Goal: Task Accomplishment & Management: Manage account settings

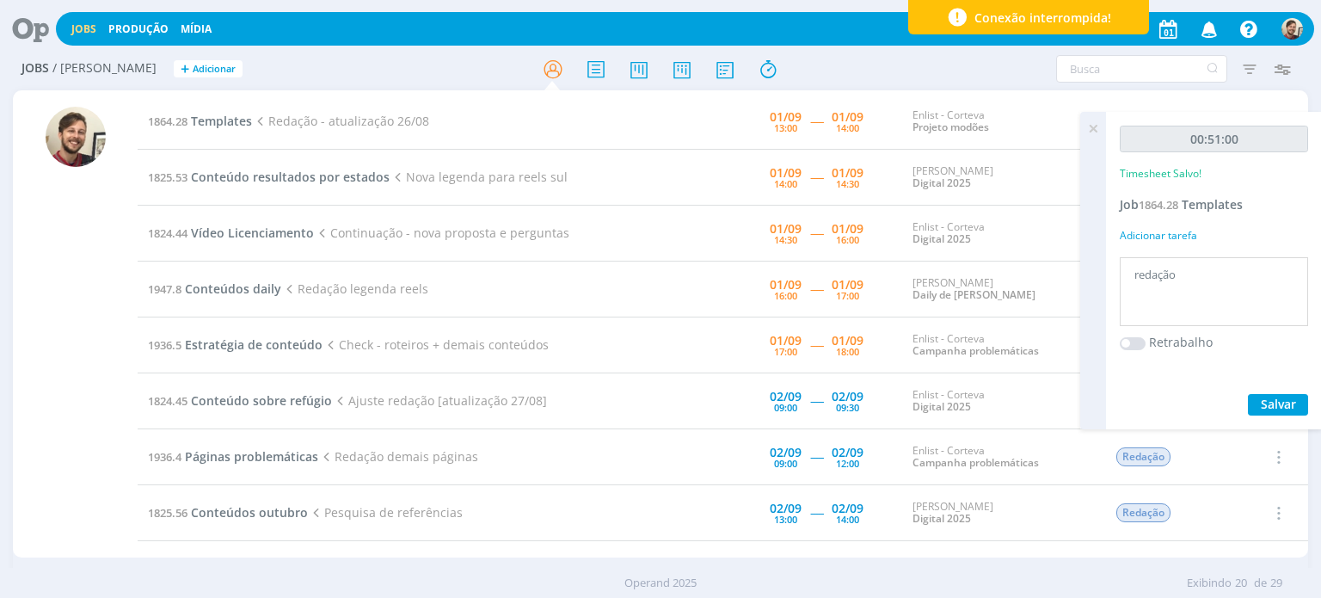
click at [1091, 120] on icon at bounding box center [1093, 129] width 31 height 34
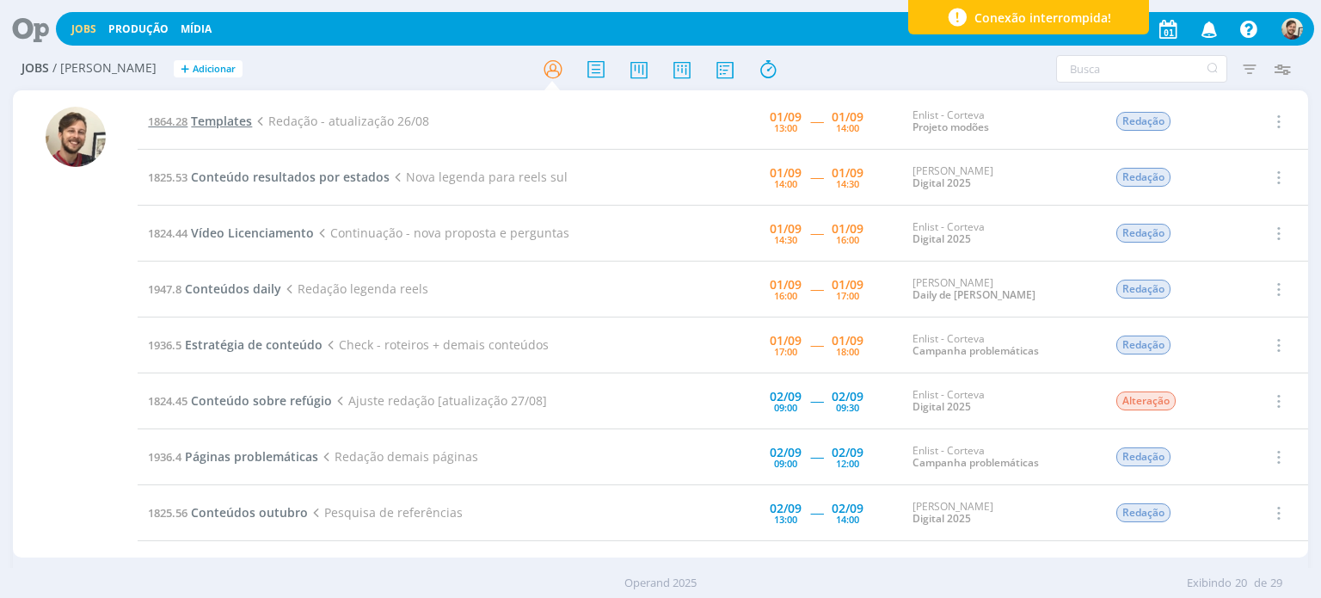
click at [200, 120] on span "Templates" at bounding box center [221, 121] width 61 height 16
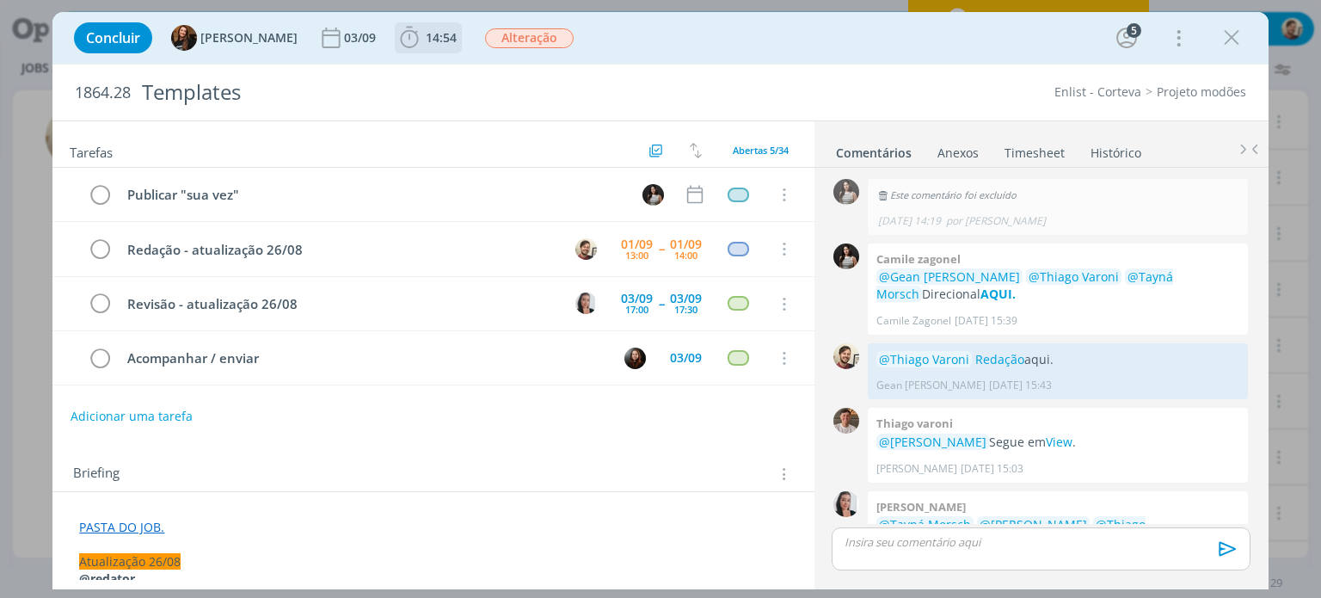
scroll to position [3367, 0]
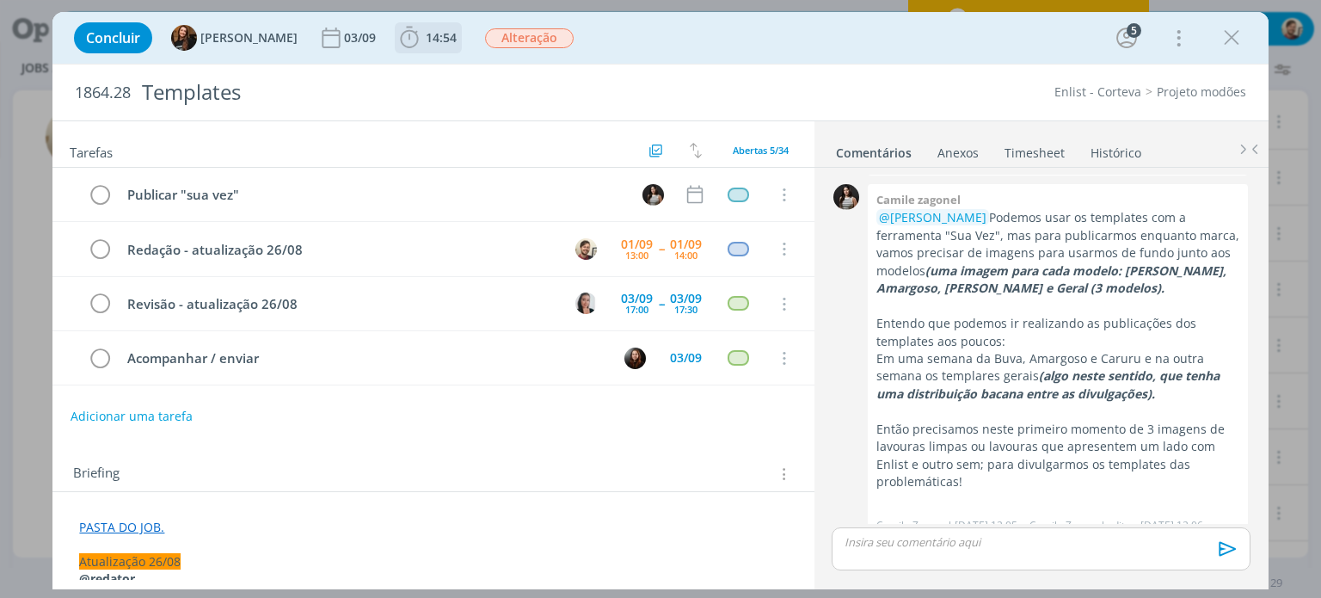
click at [426, 37] on span "14:54" at bounding box center [441, 37] width 31 height 16
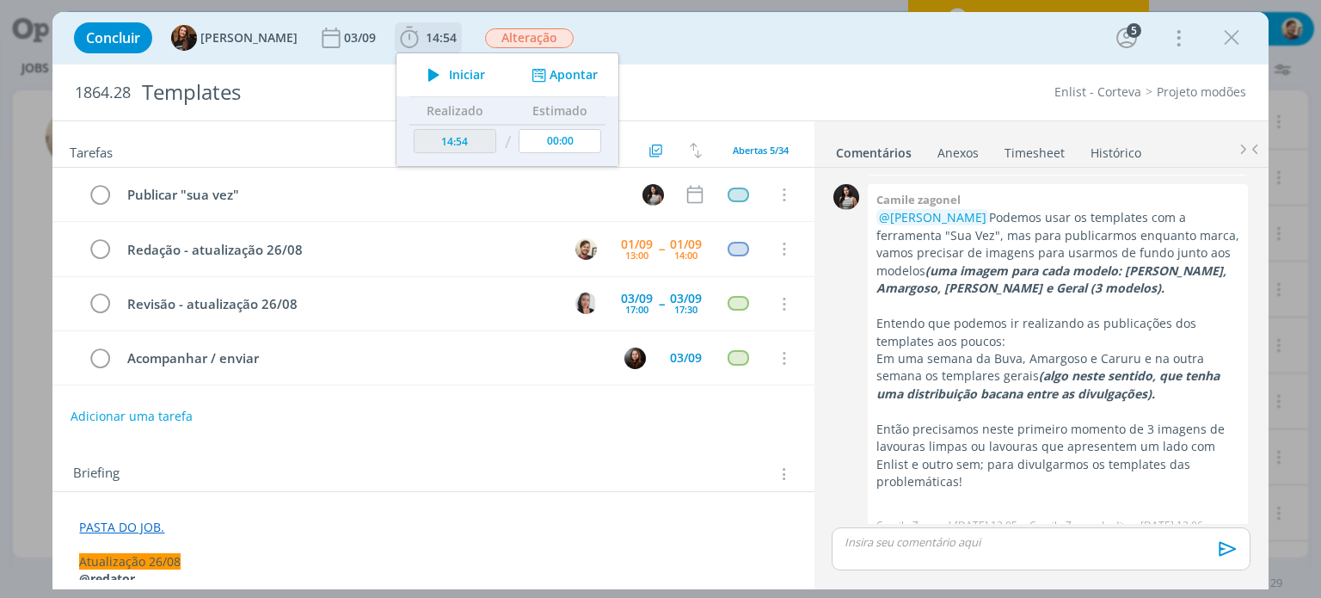
click at [430, 74] on icon "dialog" at bounding box center [434, 75] width 30 height 22
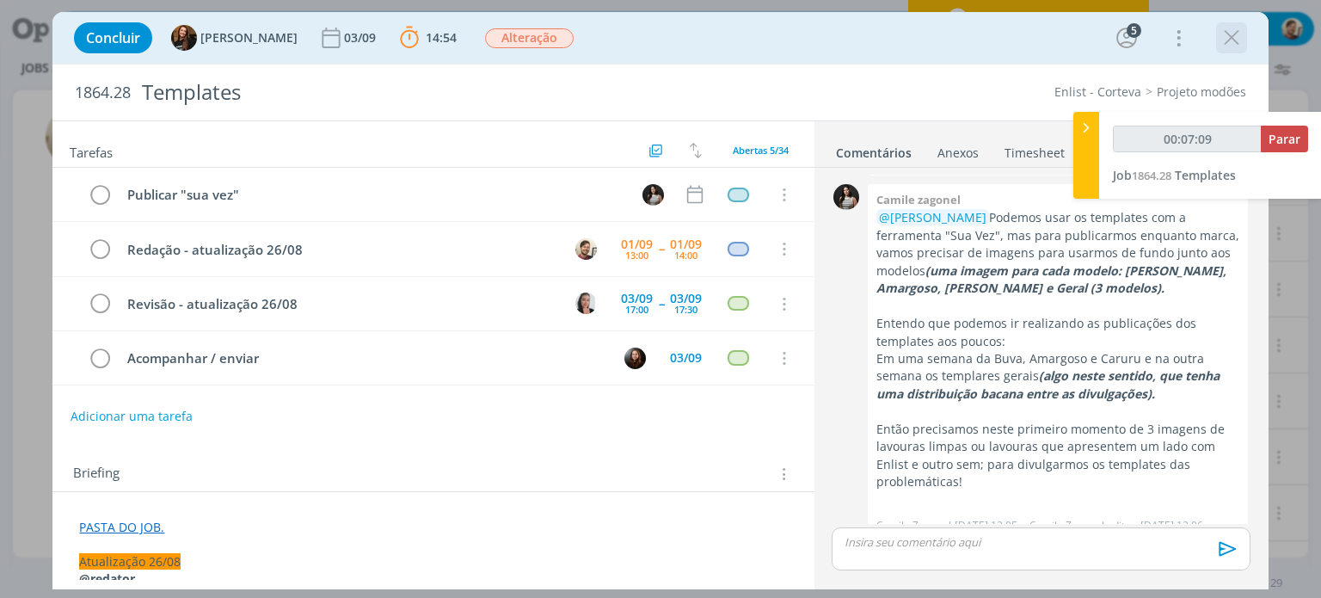
click at [1238, 40] on icon "dialog" at bounding box center [1232, 38] width 26 height 26
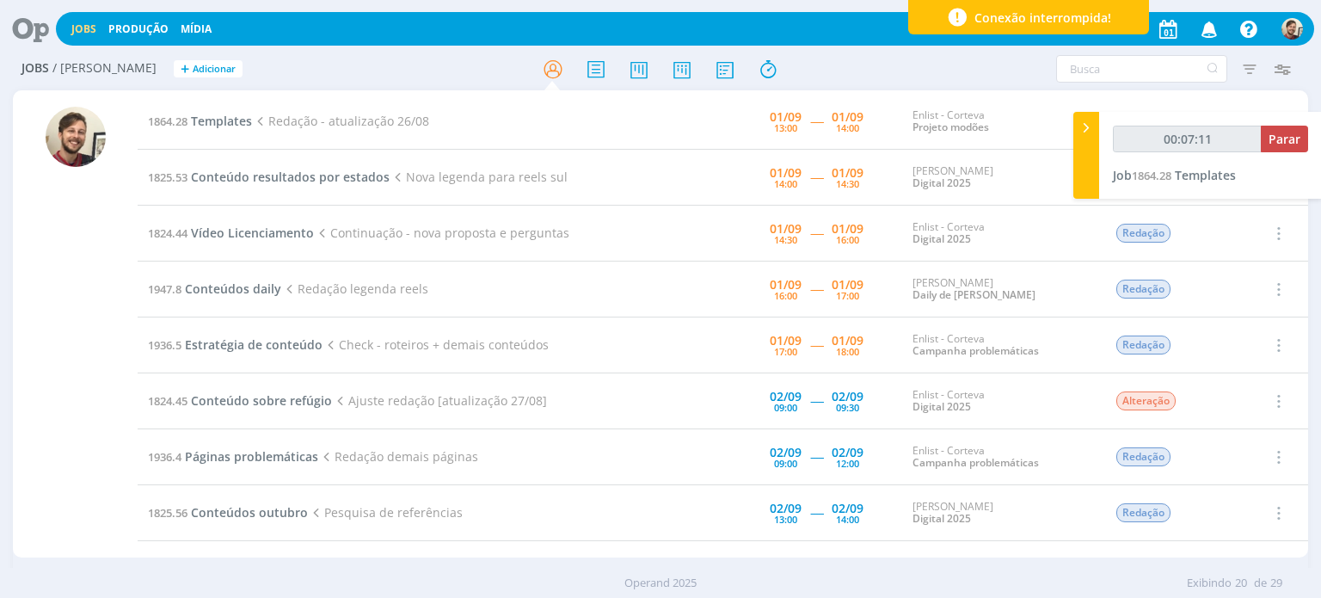
type input "00:07:12"
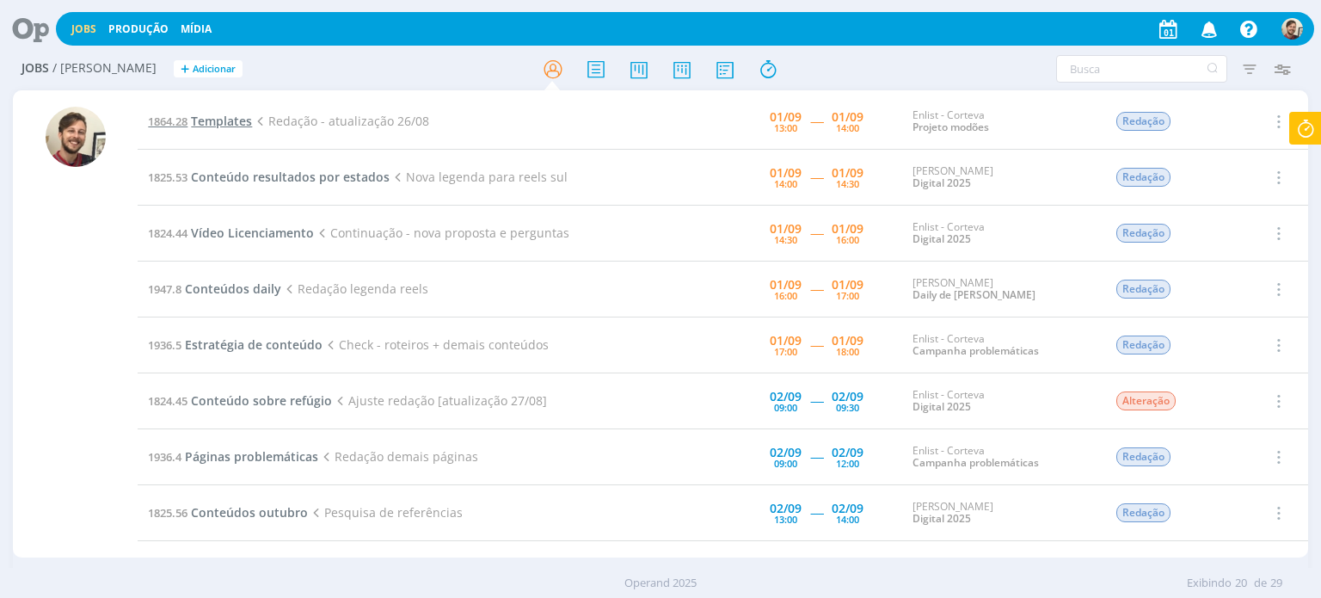
click at [237, 121] on span "Templates" at bounding box center [221, 121] width 61 height 16
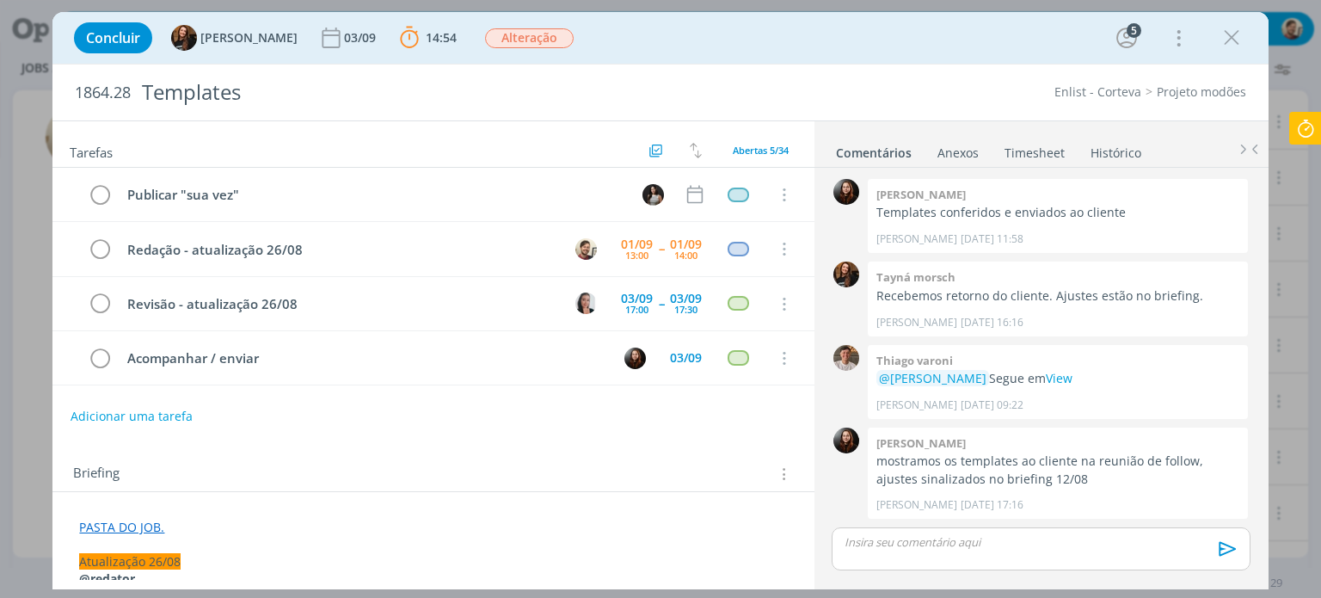
scroll to position [2271, 0]
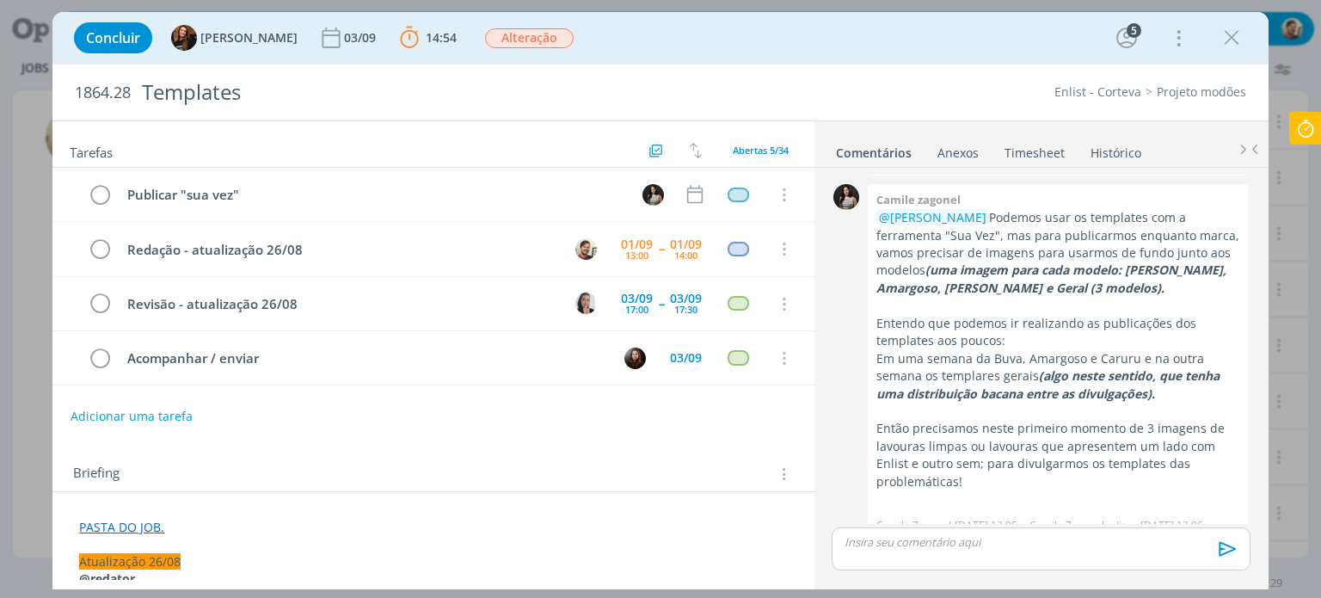
click at [144, 523] on link "PASTA DO JOB." at bounding box center [121, 527] width 85 height 16
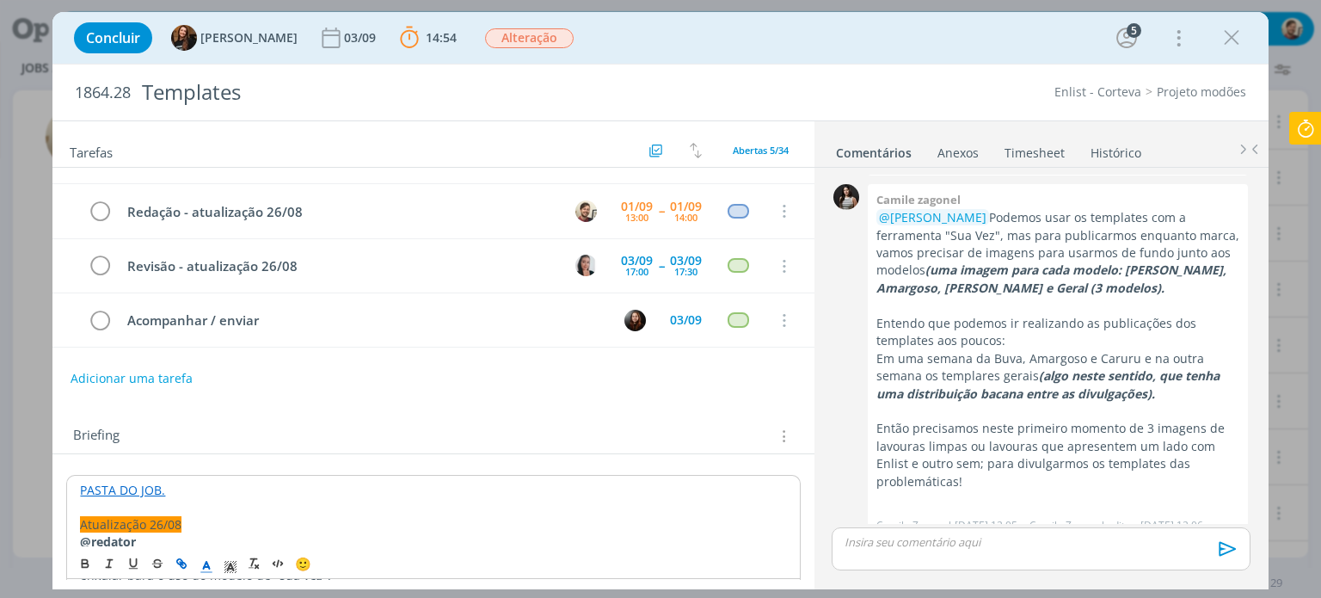
scroll to position [86, 0]
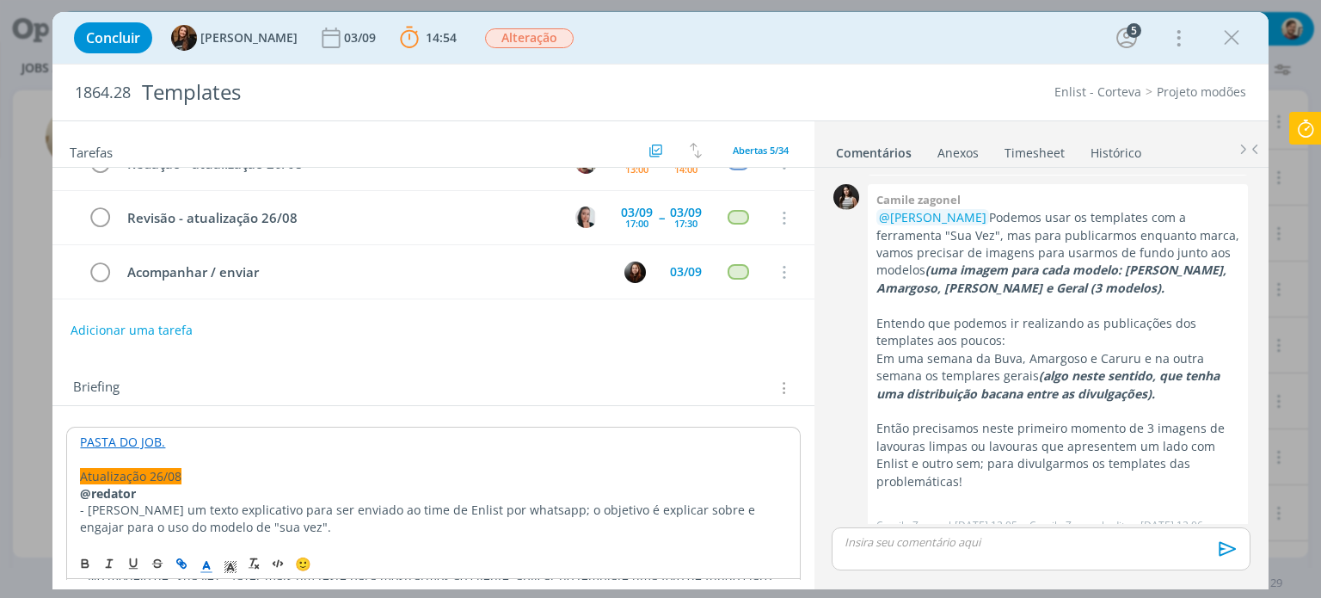
click at [150, 438] on link "PASTA DO JOB." at bounding box center [122, 441] width 85 height 16
click at [153, 467] on link "[URL][DOMAIN_NAME]" at bounding box center [191, 475] width 130 height 22
click at [925, 551] on div "dialog" at bounding box center [1041, 548] width 418 height 43
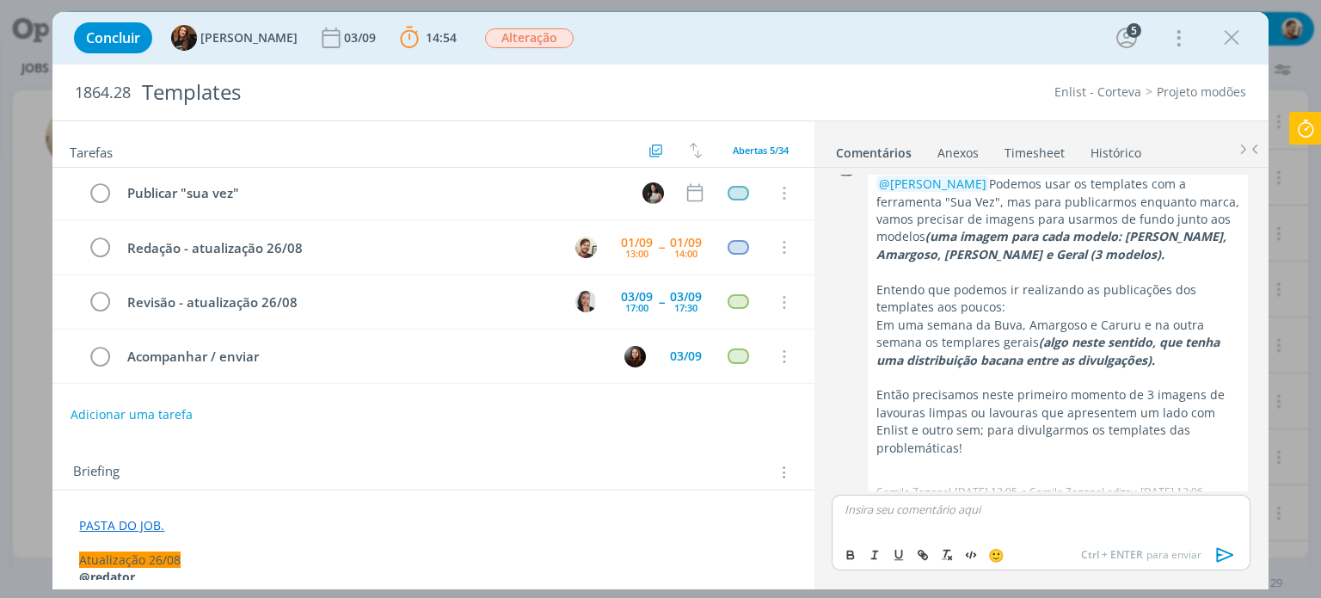
scroll to position [0, 0]
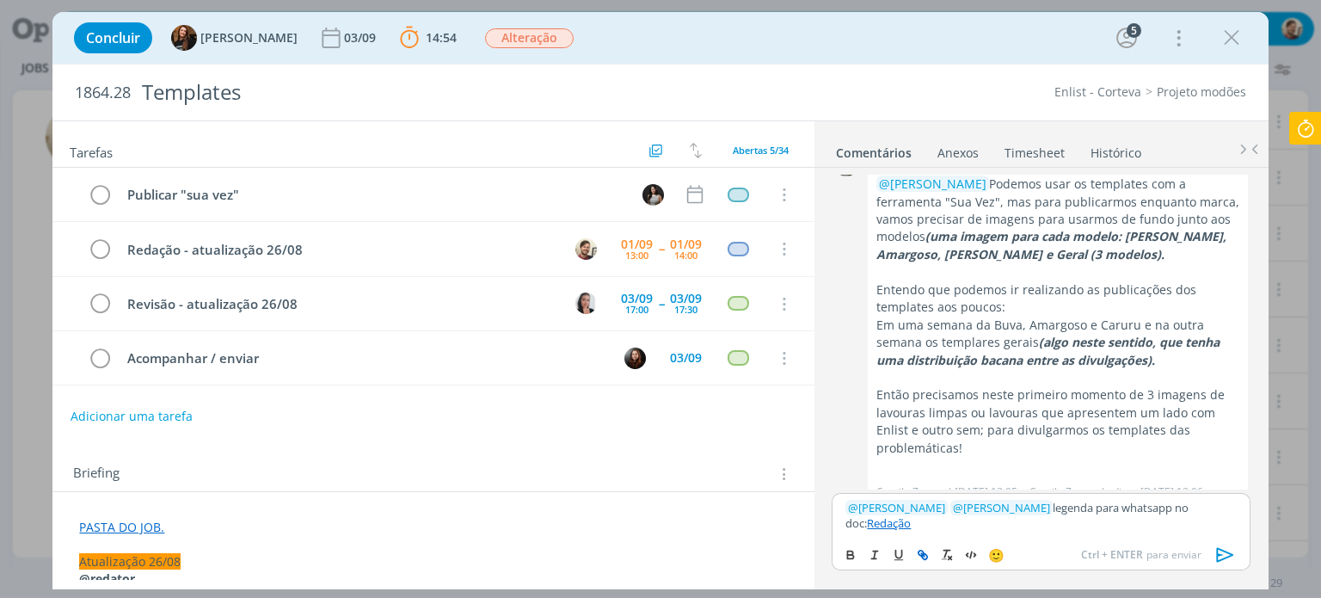
click at [1223, 556] on icon "dialog" at bounding box center [1226, 555] width 26 height 26
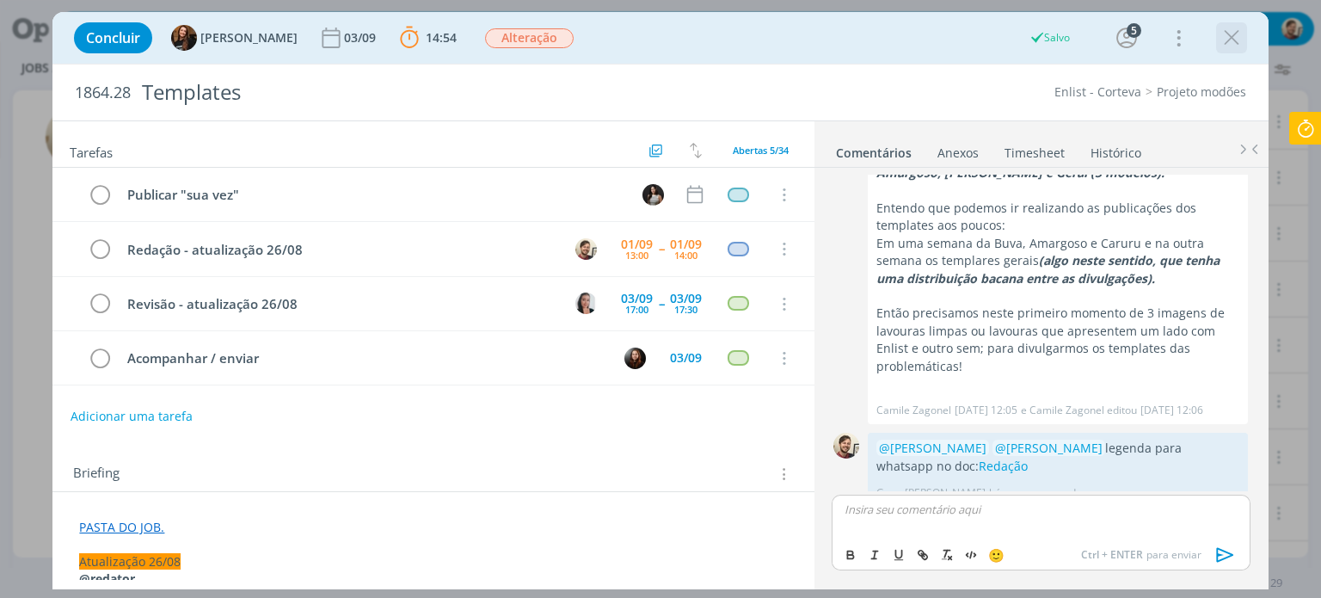
click at [1232, 44] on icon "dialog" at bounding box center [1232, 38] width 26 height 26
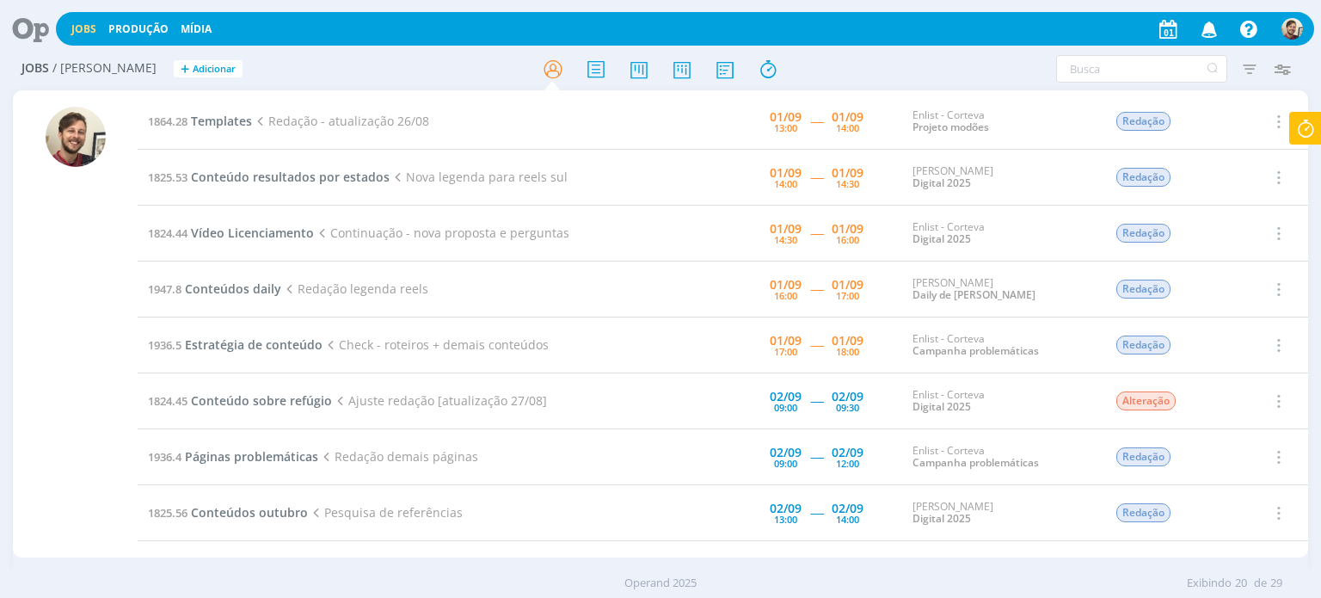
click at [1302, 124] on icon at bounding box center [1305, 129] width 31 height 34
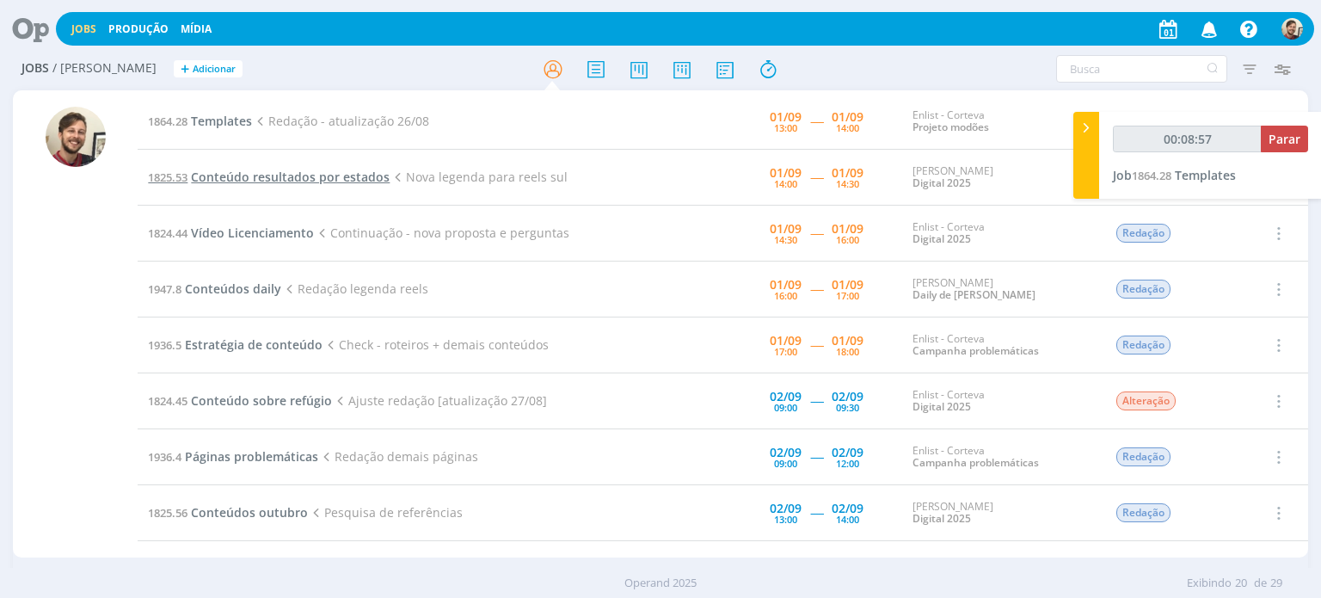
click at [350, 176] on span "Conteúdo resultados por estados" at bounding box center [290, 177] width 199 height 16
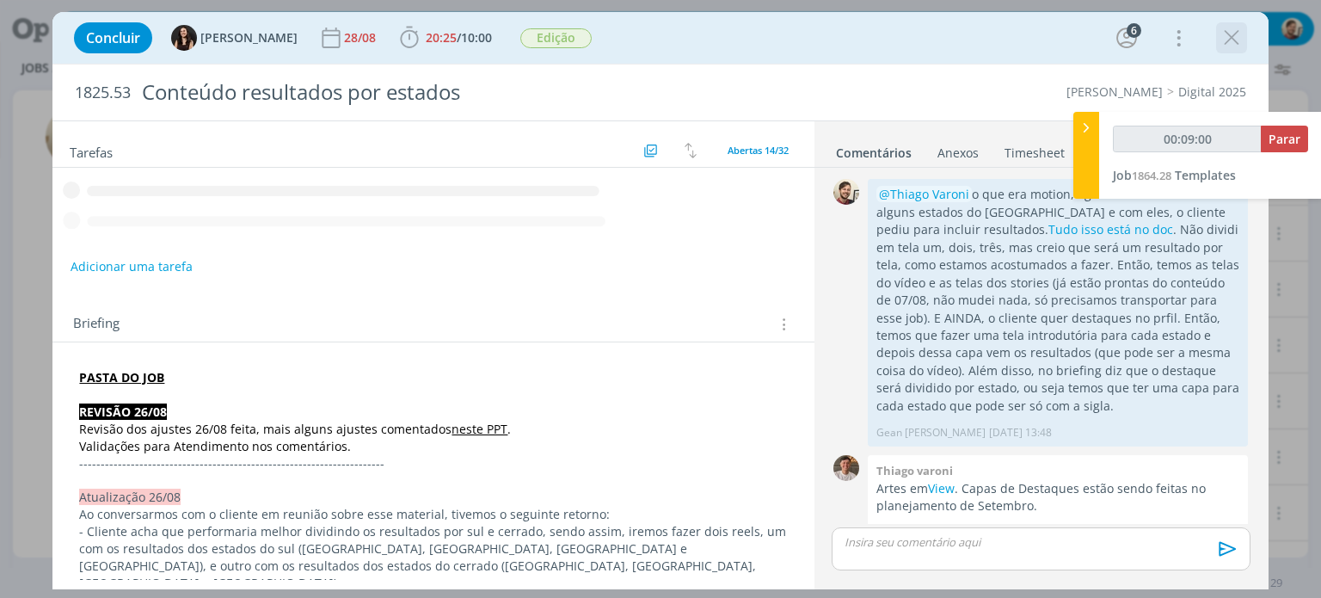
scroll to position [1229, 0]
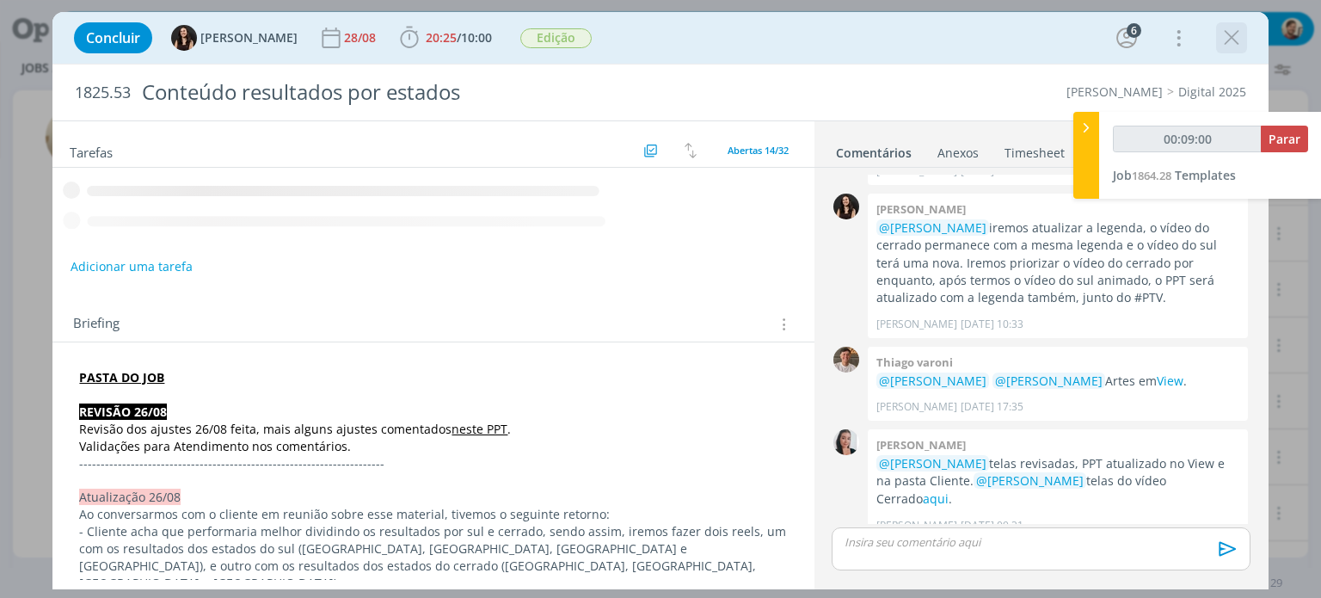
click at [1226, 40] on icon "dialog" at bounding box center [1232, 38] width 26 height 26
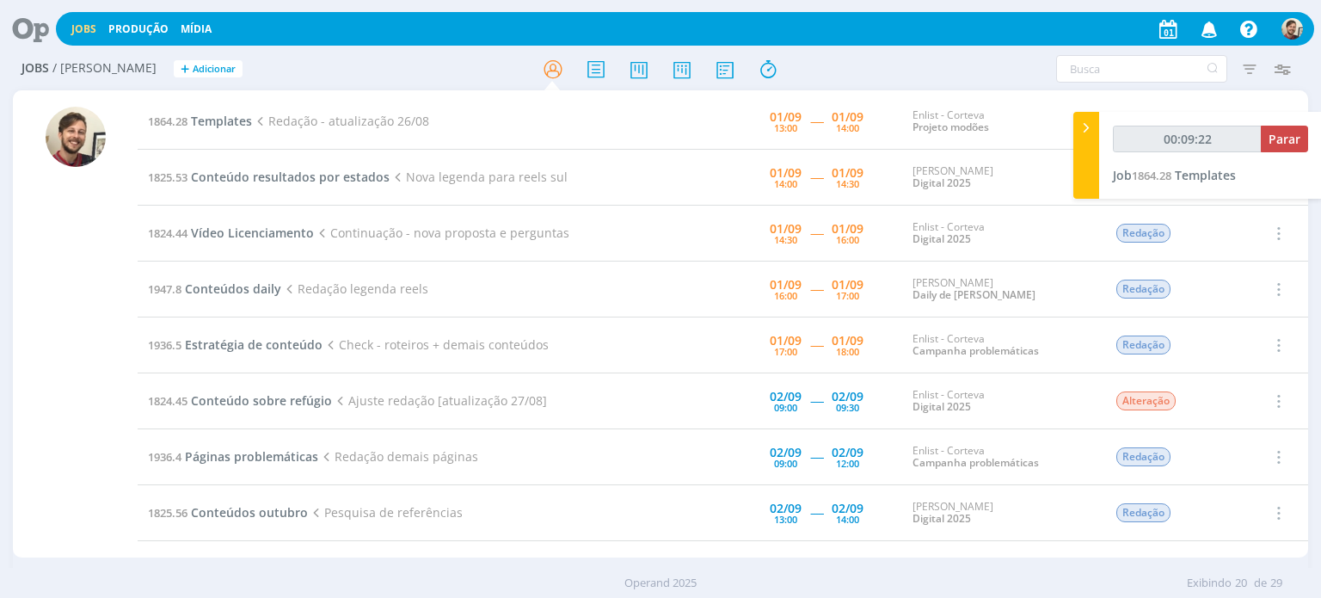
type input "00:09:23"
click at [1278, 146] on span "Parar" at bounding box center [1285, 139] width 32 height 16
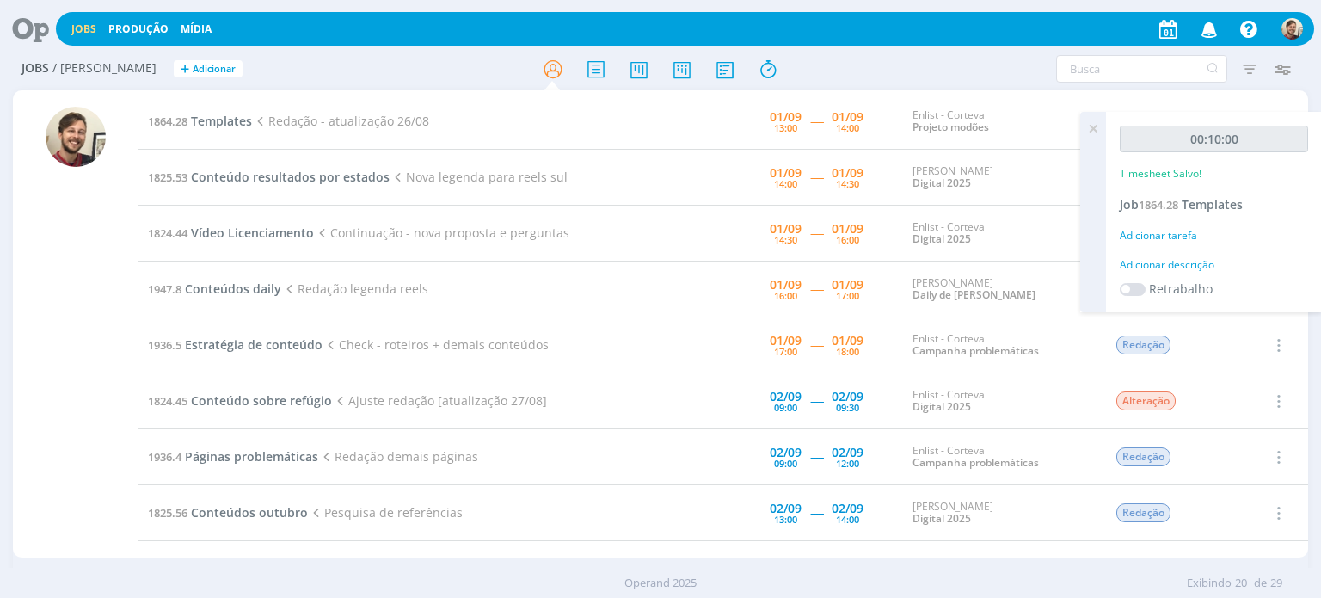
click at [1180, 265] on div "Adicionar descrição" at bounding box center [1214, 264] width 188 height 15
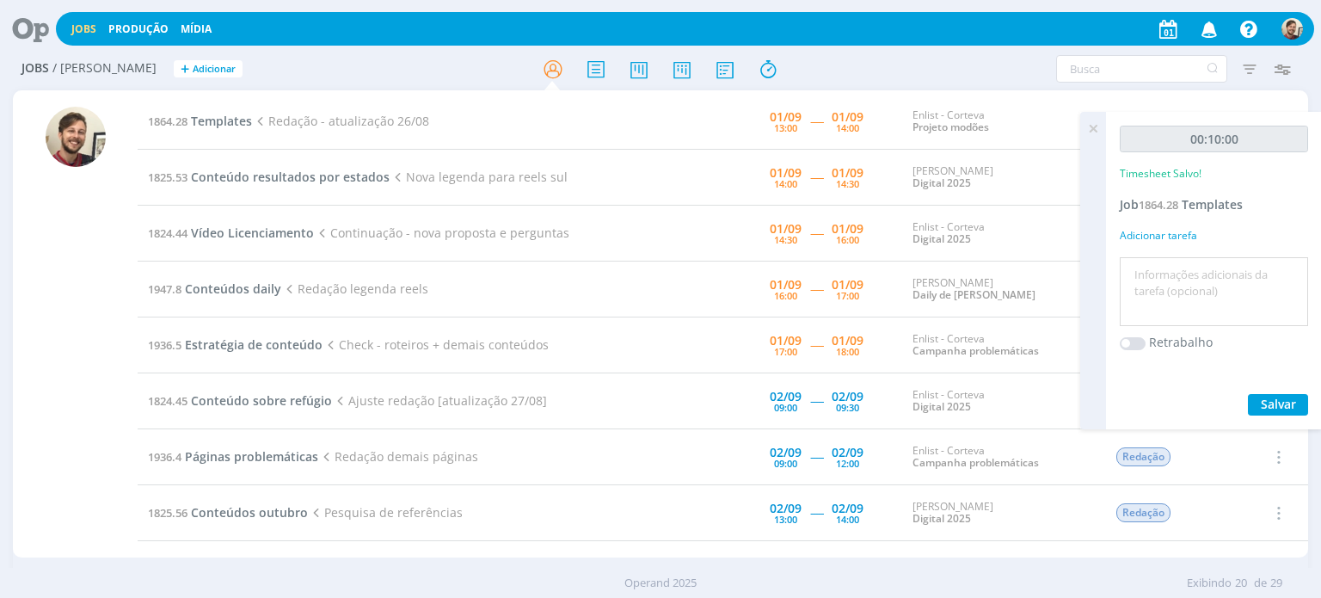
click at [1182, 267] on textarea at bounding box center [1214, 291] width 180 height 61
type textarea "redação"
click at [1269, 402] on span "Salvar" at bounding box center [1278, 404] width 35 height 16
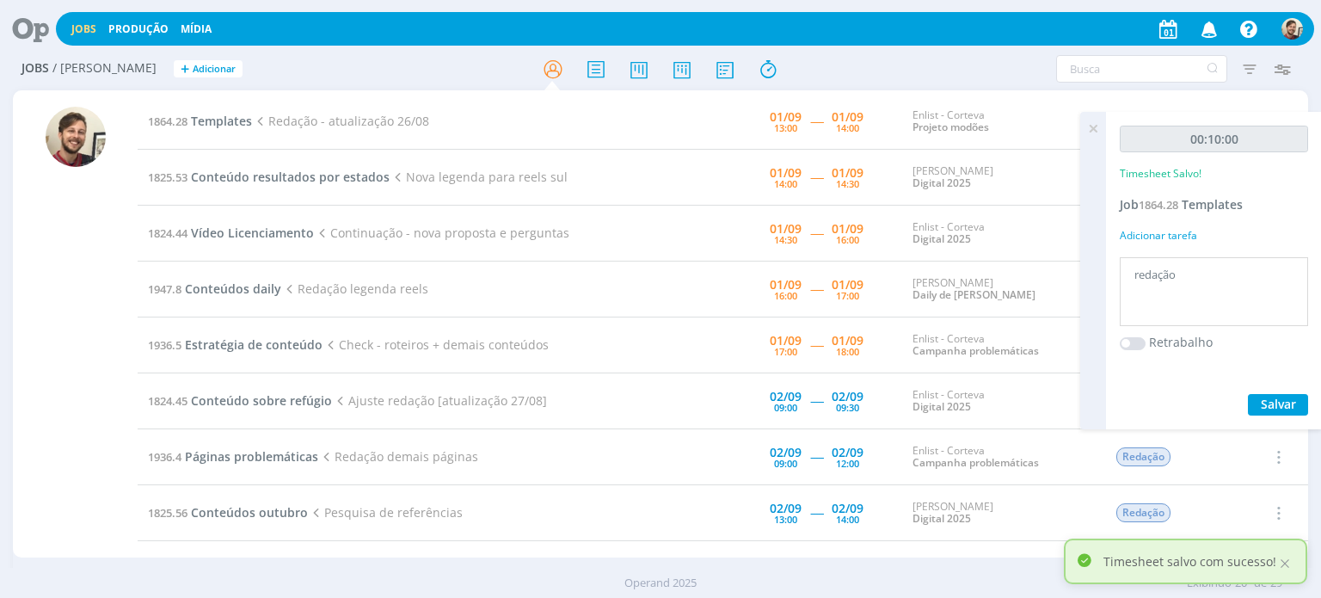
click at [1097, 131] on icon at bounding box center [1093, 129] width 31 height 34
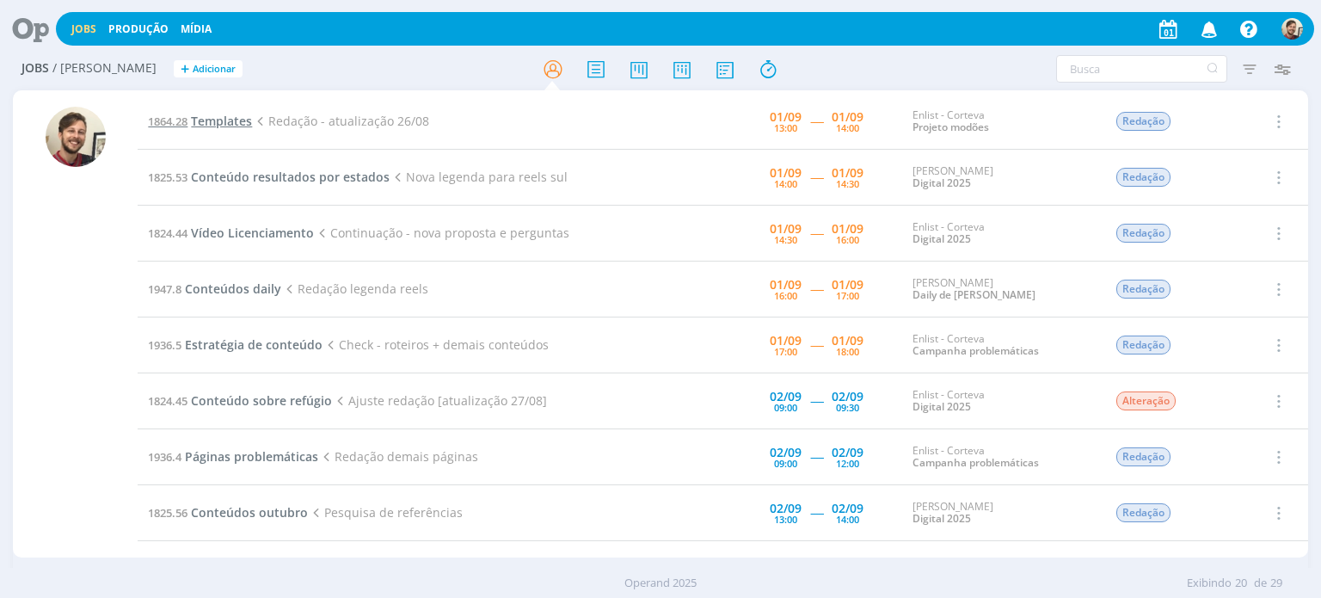
click at [223, 123] on span "Templates" at bounding box center [221, 121] width 61 height 16
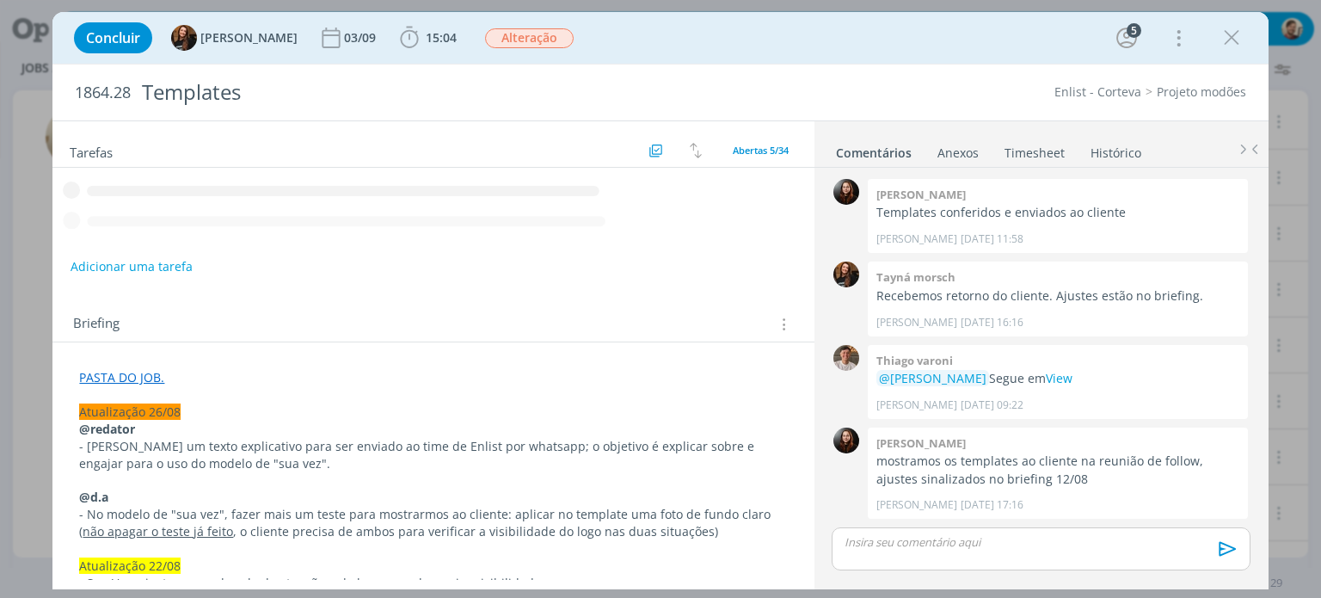
scroll to position [2353, 0]
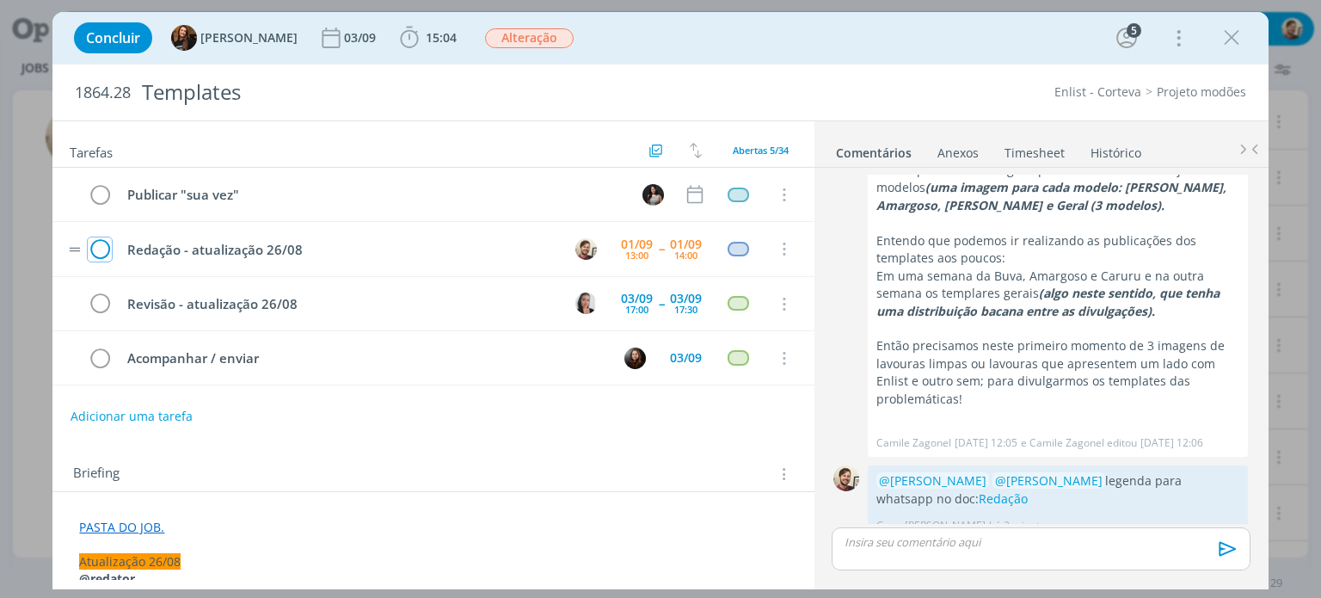
click at [101, 246] on icon "dialog" at bounding box center [100, 250] width 24 height 26
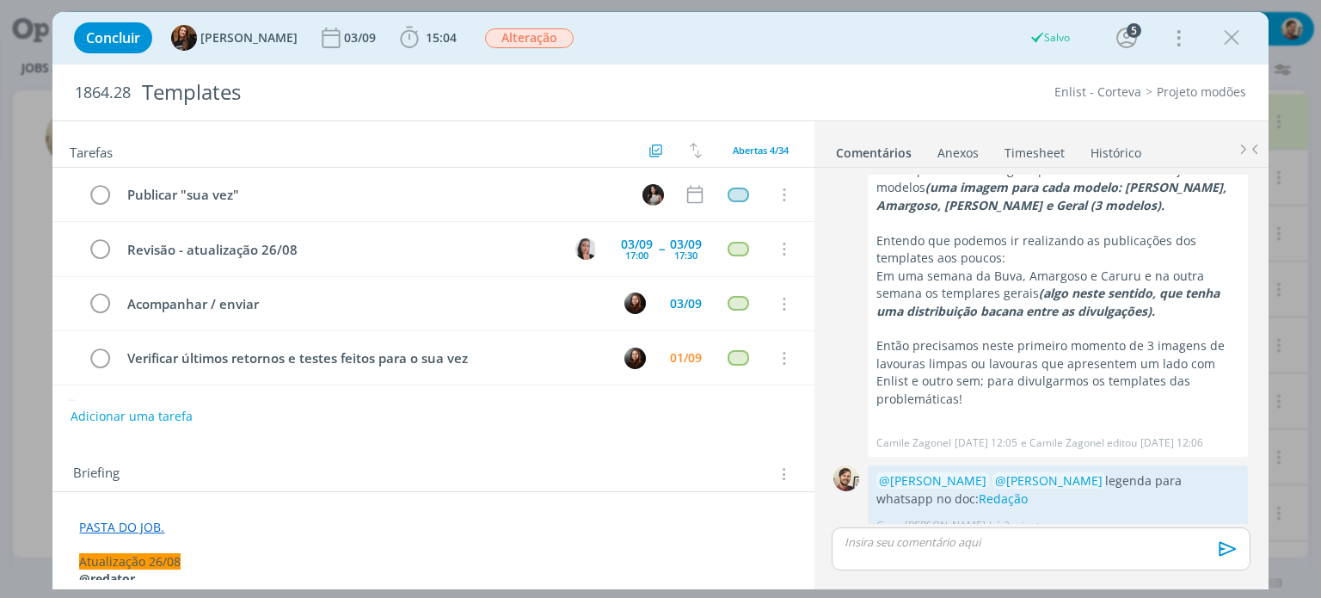
click at [1219, 40] on icon "dialog" at bounding box center [1232, 38] width 26 height 26
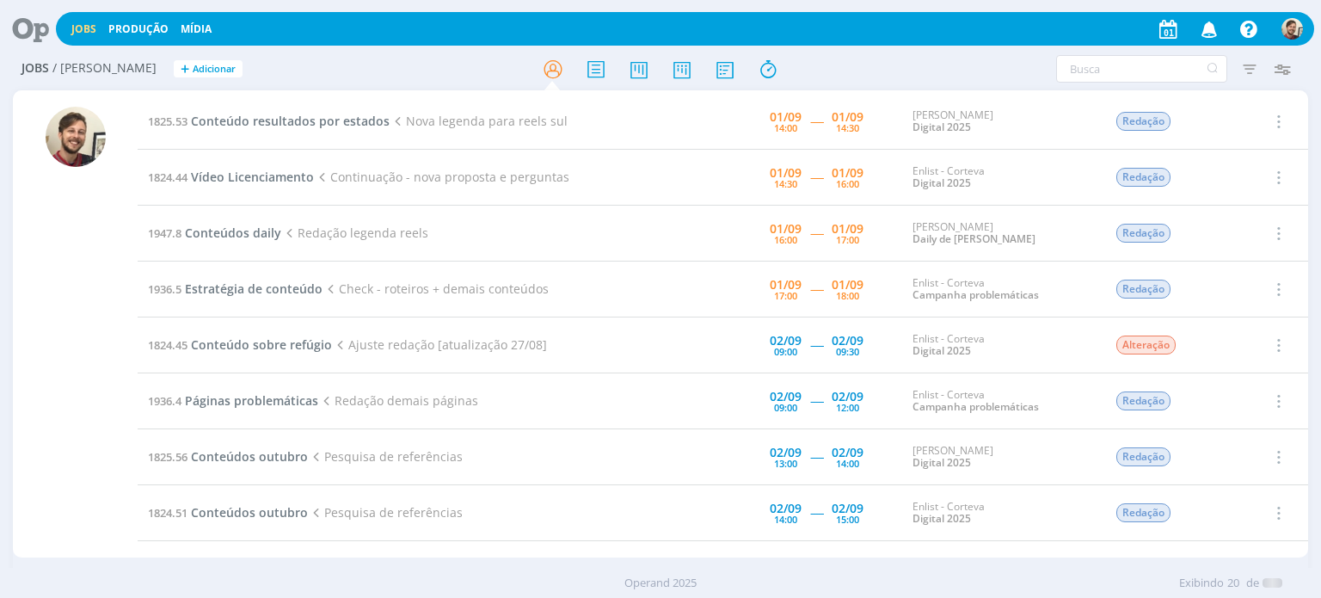
click at [1242, 28] on div at bounding box center [660, 299] width 1321 height 598
click at [289, 123] on span "Conteúdo resultados por estados" at bounding box center [290, 121] width 199 height 16
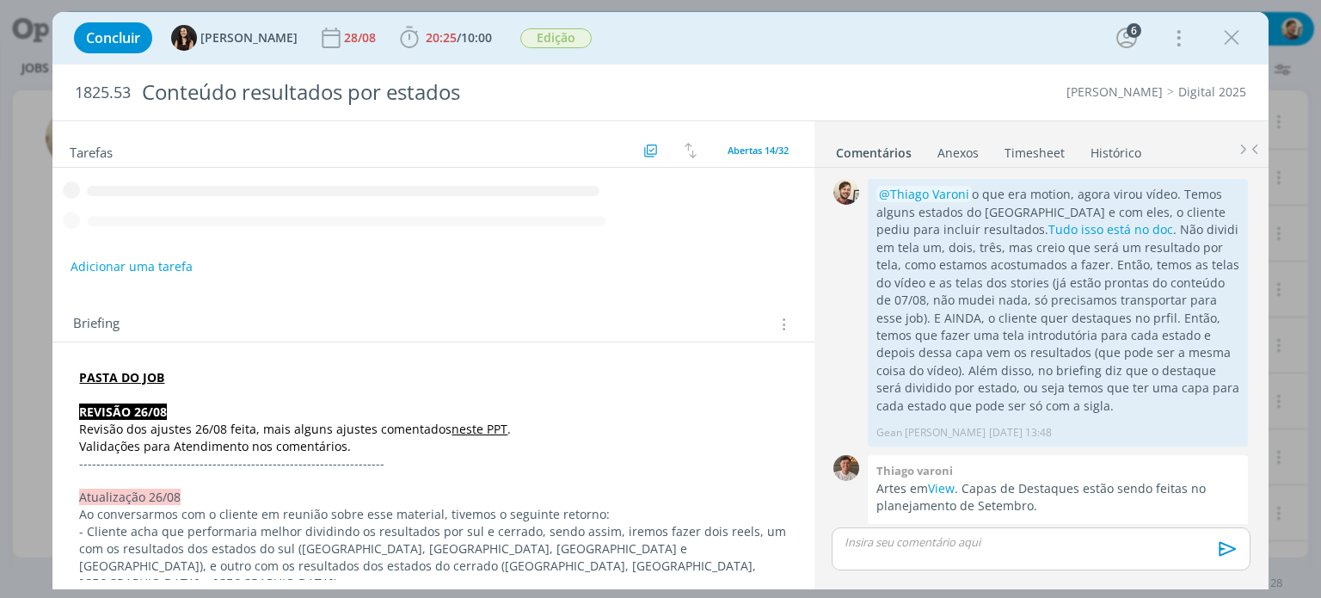
scroll to position [1229, 0]
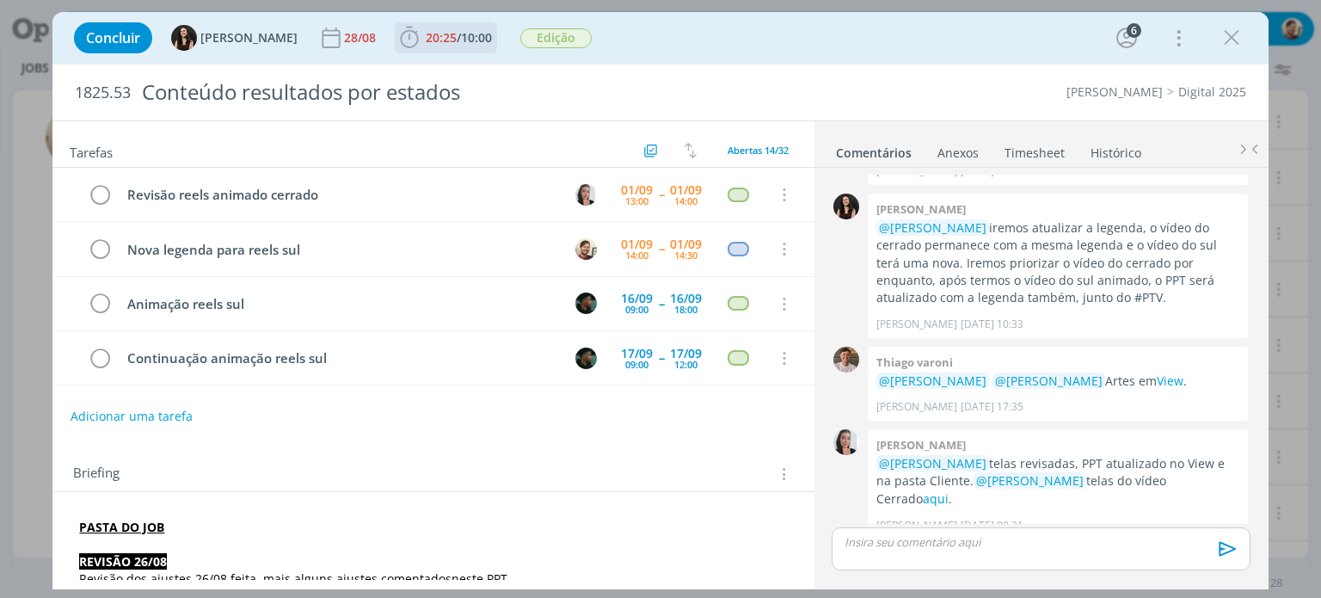
click at [461, 37] on span "10:00" at bounding box center [476, 37] width 31 height 16
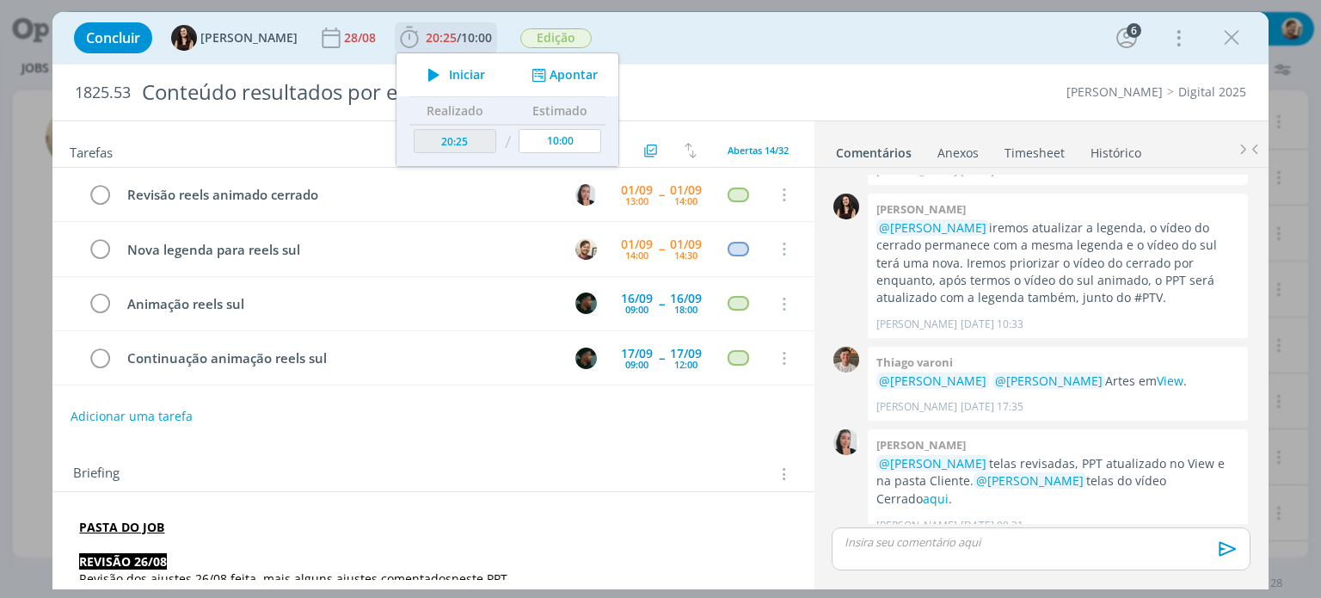
click at [449, 78] on span "Iniciar" at bounding box center [467, 75] width 36 height 12
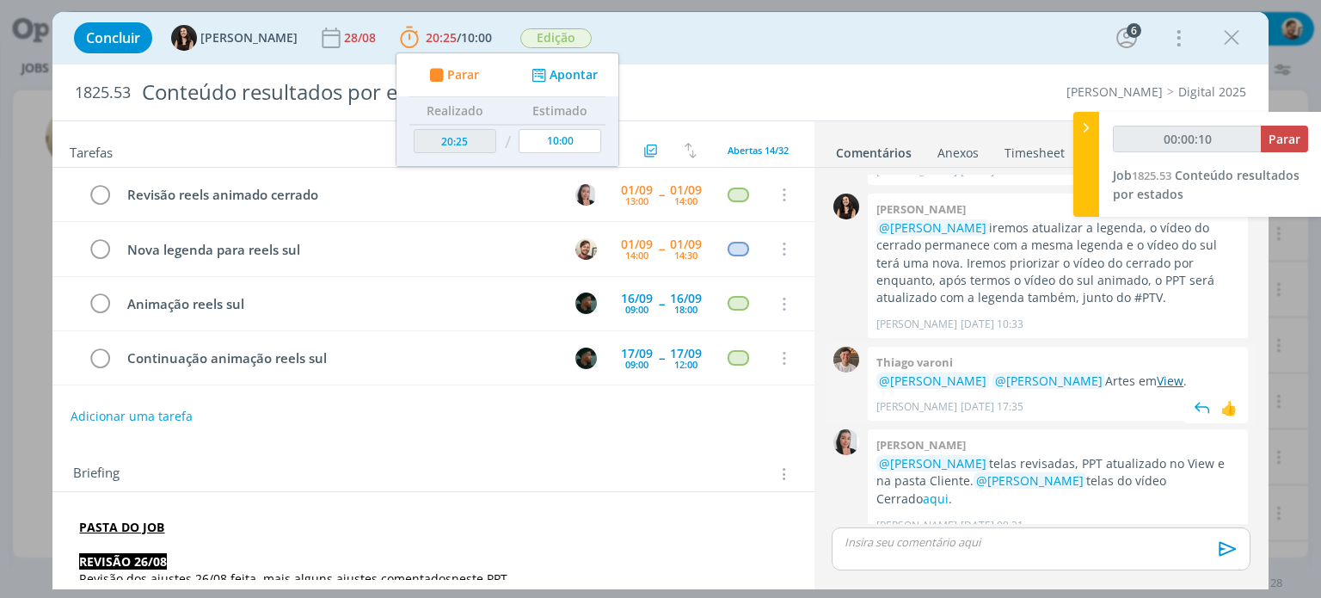
click at [1157, 377] on link "View" at bounding box center [1170, 380] width 27 height 16
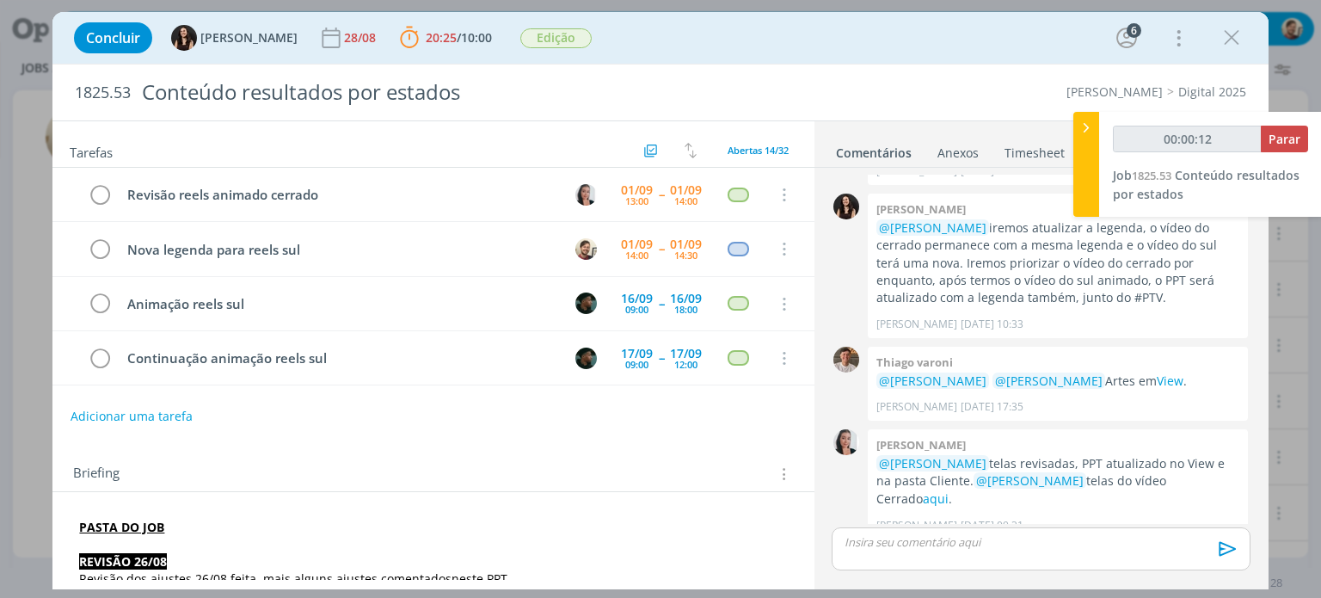
click at [605, 446] on div "Briefing Briefings Predefinidos Versões do Briefing Ver Briefing do Projeto" at bounding box center [432, 469] width 761 height 46
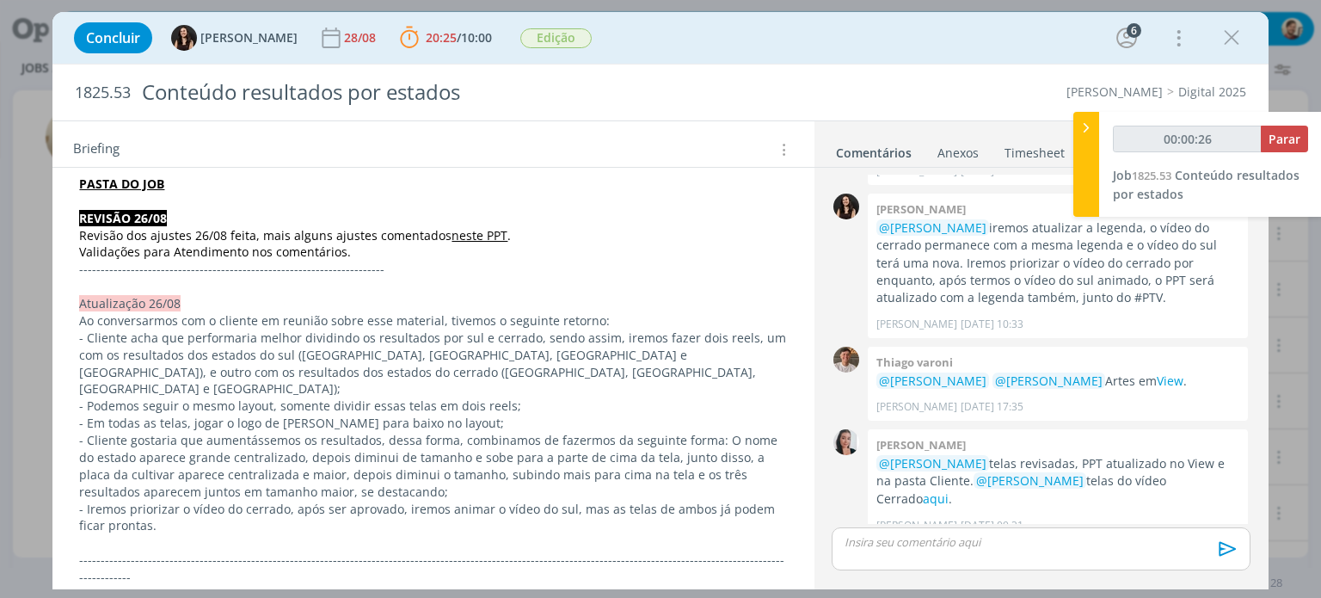
scroll to position [344, 0]
click at [432, 350] on p "- Cliente acha que performaria melhor dividindo os resultados por sul e cerrado…" at bounding box center [433, 363] width 708 height 69
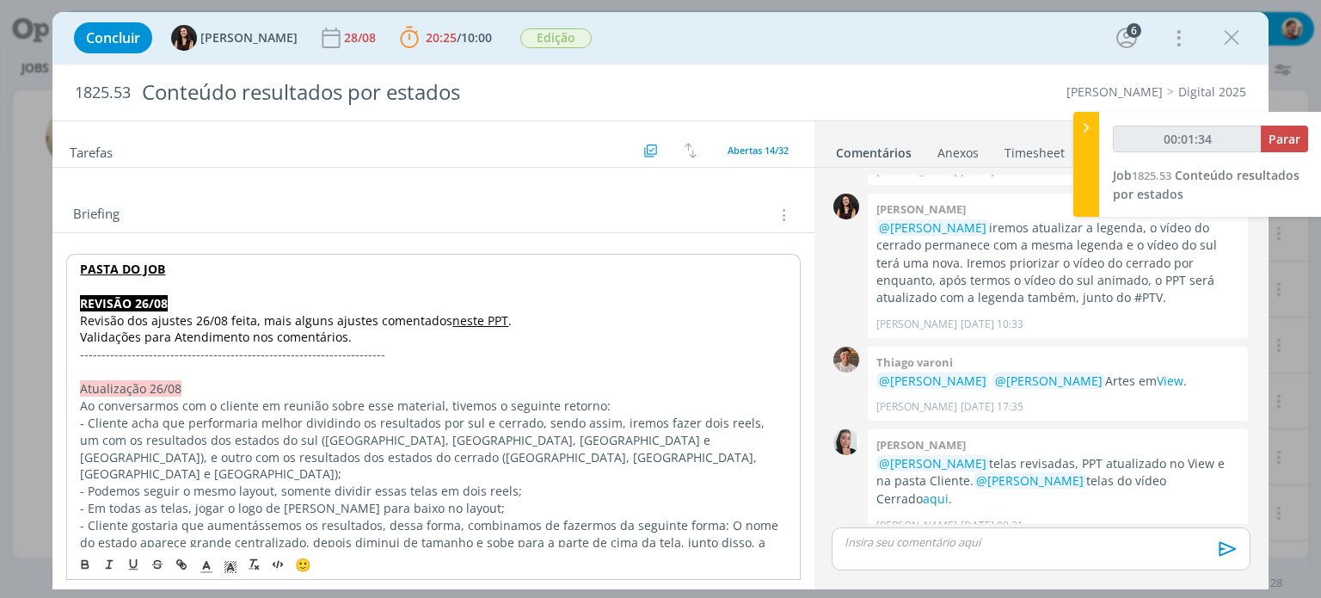
scroll to position [258, 0]
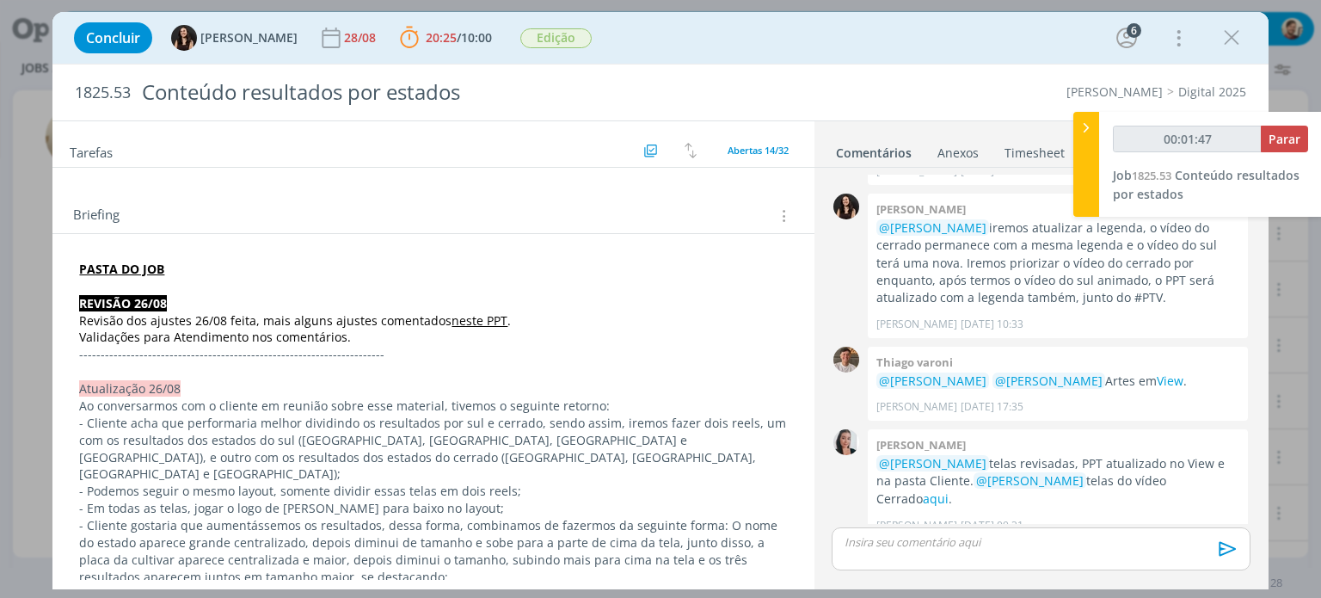
type input "00:01:48"
click at [1085, 177] on div at bounding box center [1086, 164] width 26 height 105
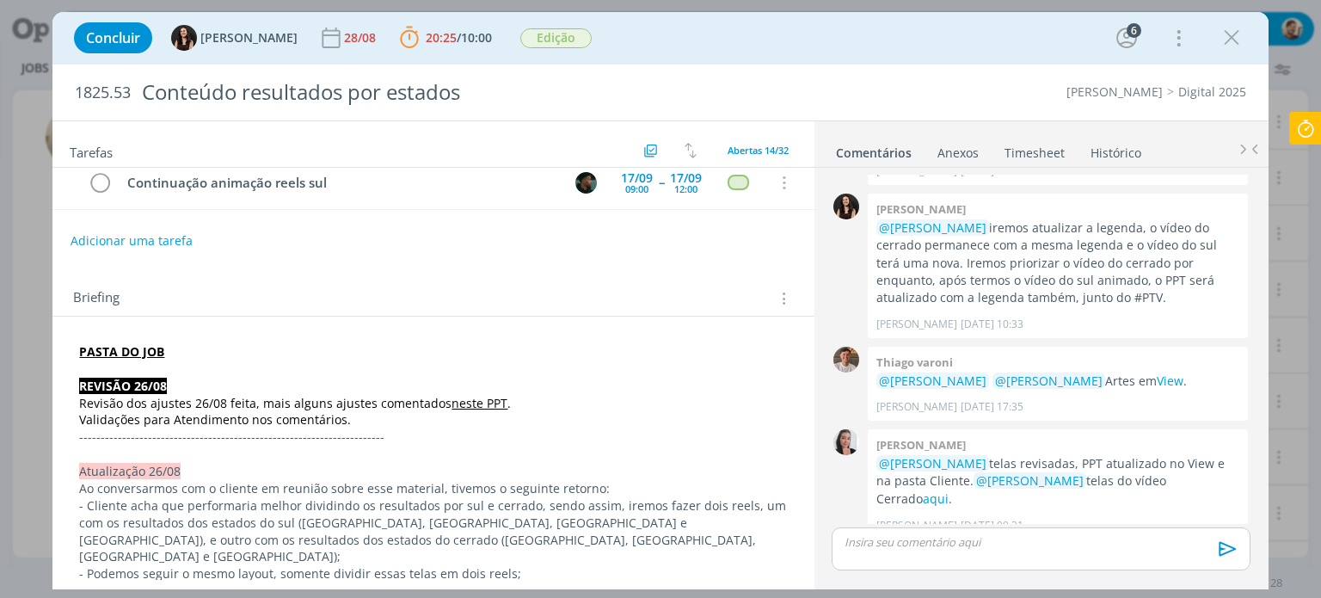
scroll to position [172, 0]
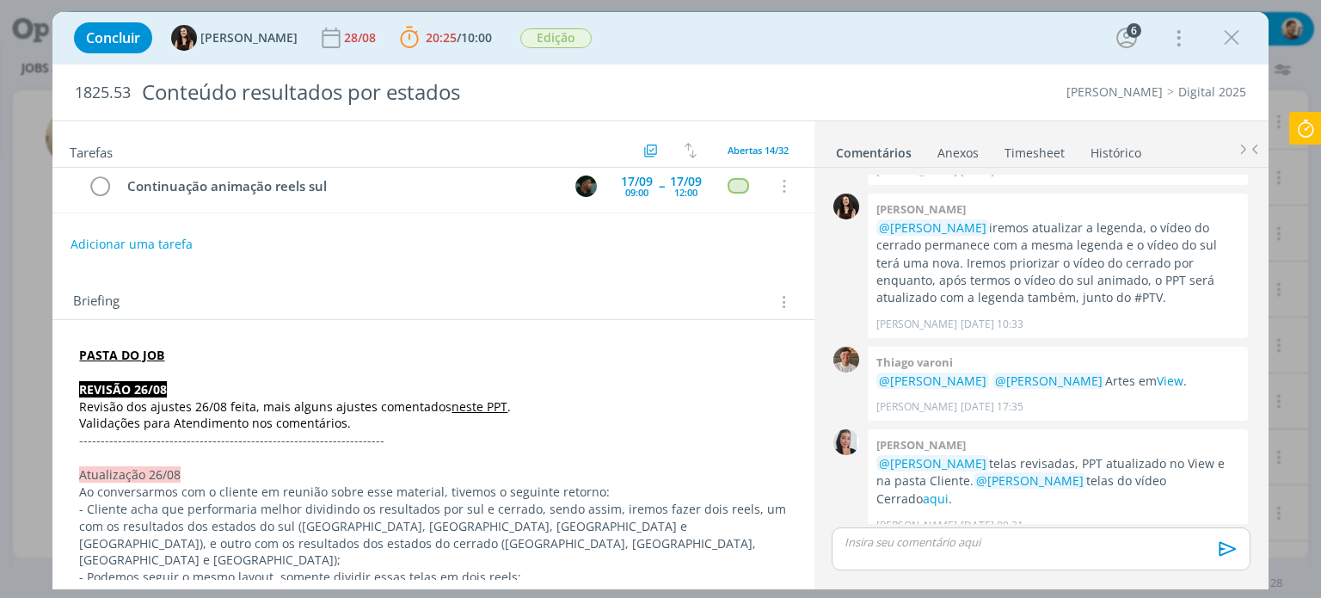
drag, startPoint x: 1221, startPoint y: 28, endPoint x: 765, endPoint y: 166, distance: 477.0
click at [1221, 28] on icon "dialog" at bounding box center [1232, 38] width 26 height 26
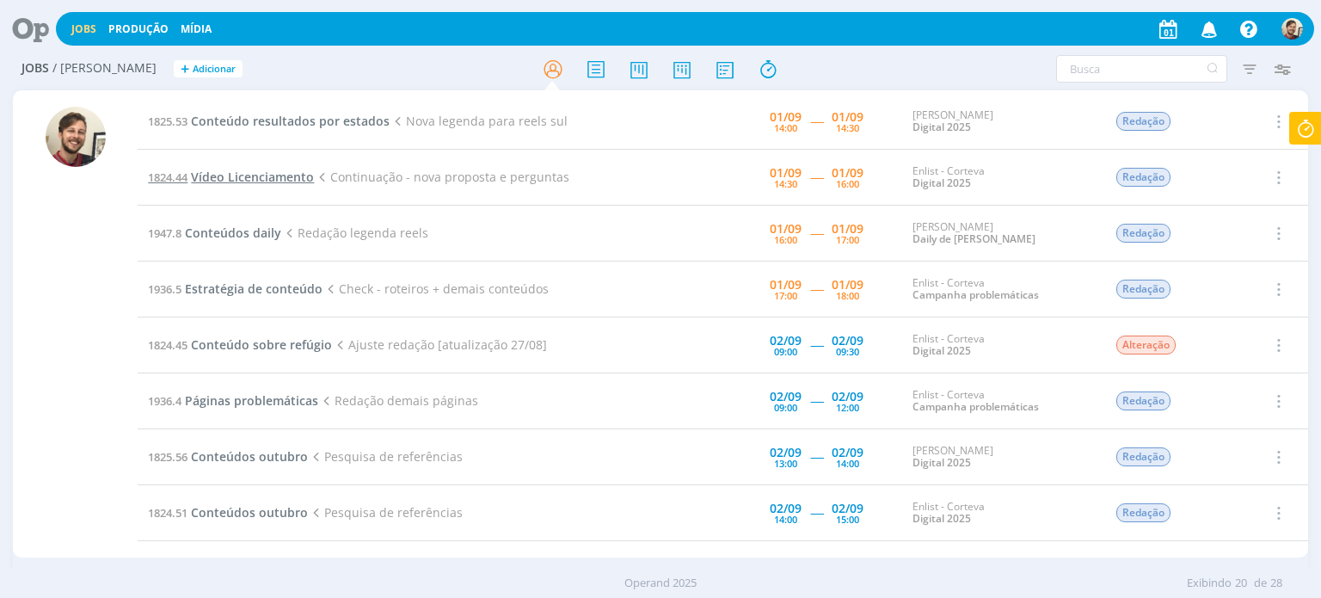
click at [275, 178] on span "Vídeo Licenciamento" at bounding box center [252, 177] width 123 height 16
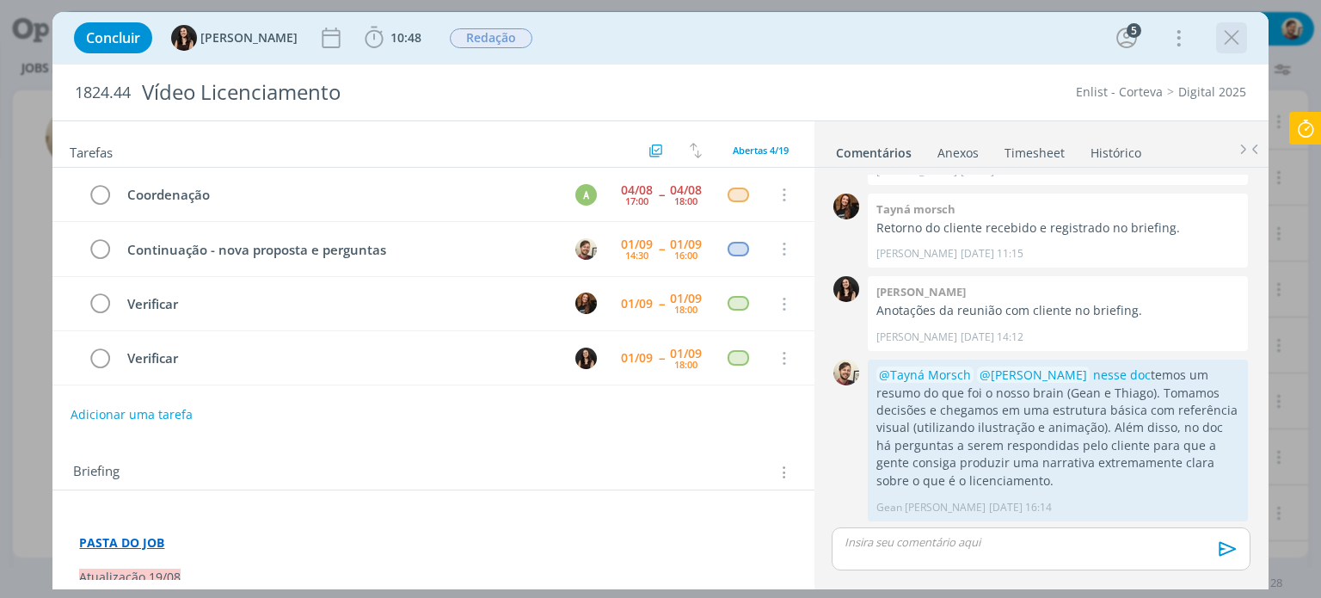
click at [1234, 31] on icon "dialog" at bounding box center [1232, 38] width 26 height 26
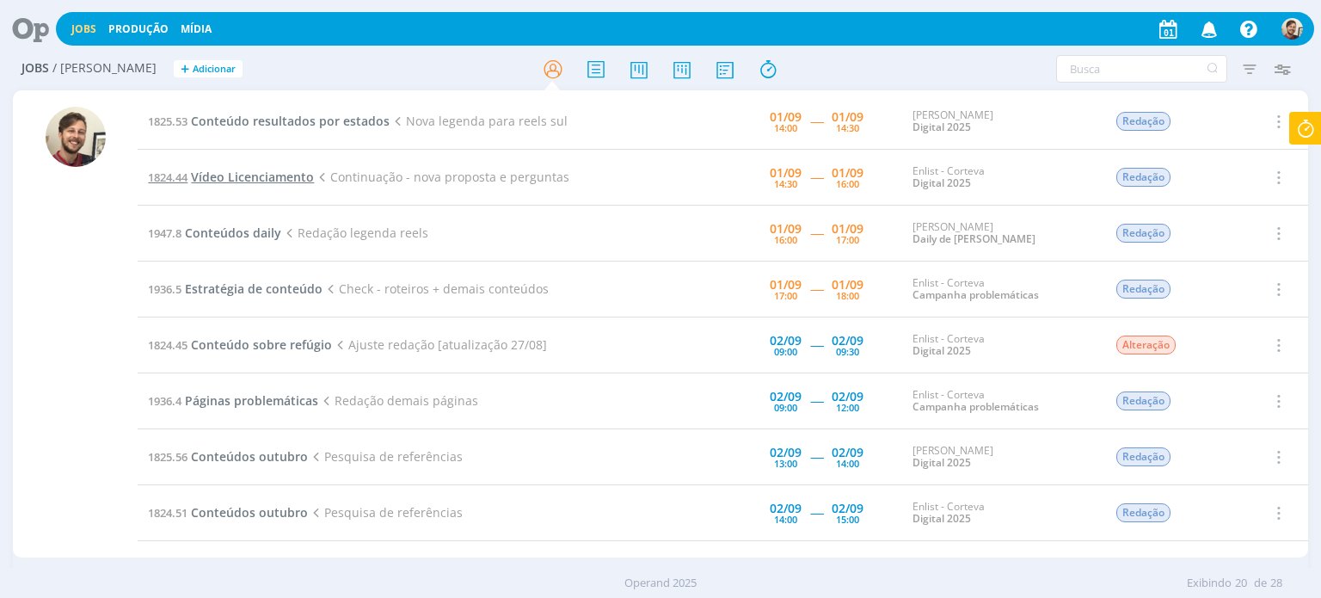
click at [257, 177] on span "Vídeo Licenciamento" at bounding box center [252, 177] width 123 height 16
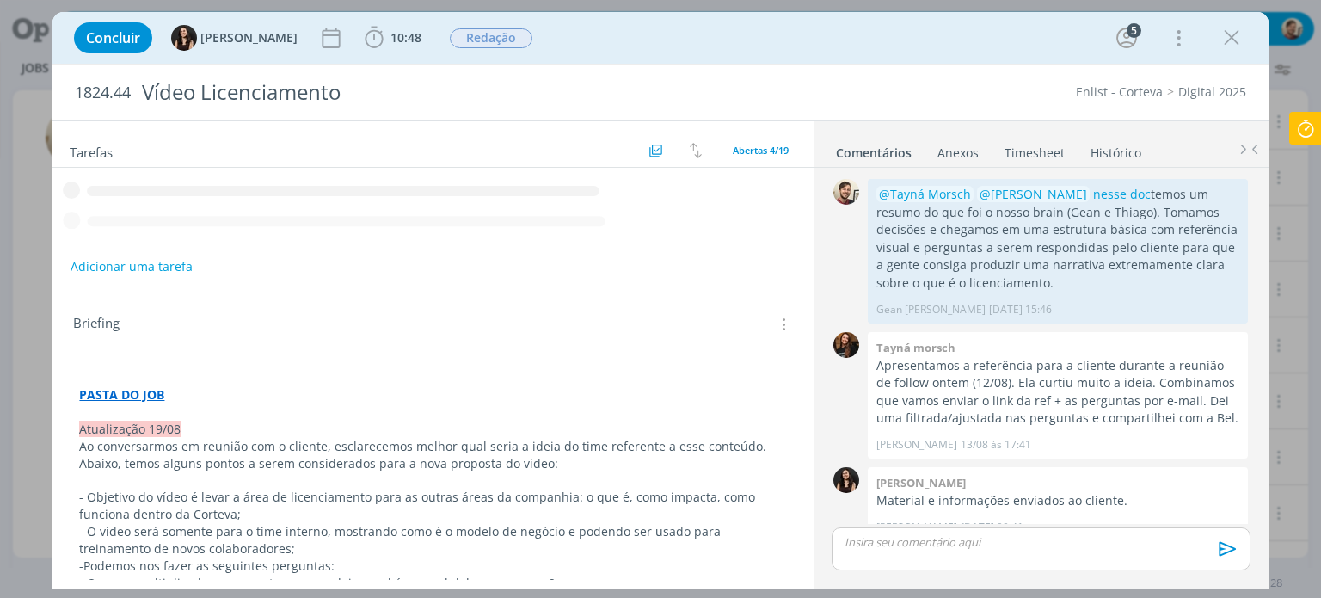
scroll to position [356, 0]
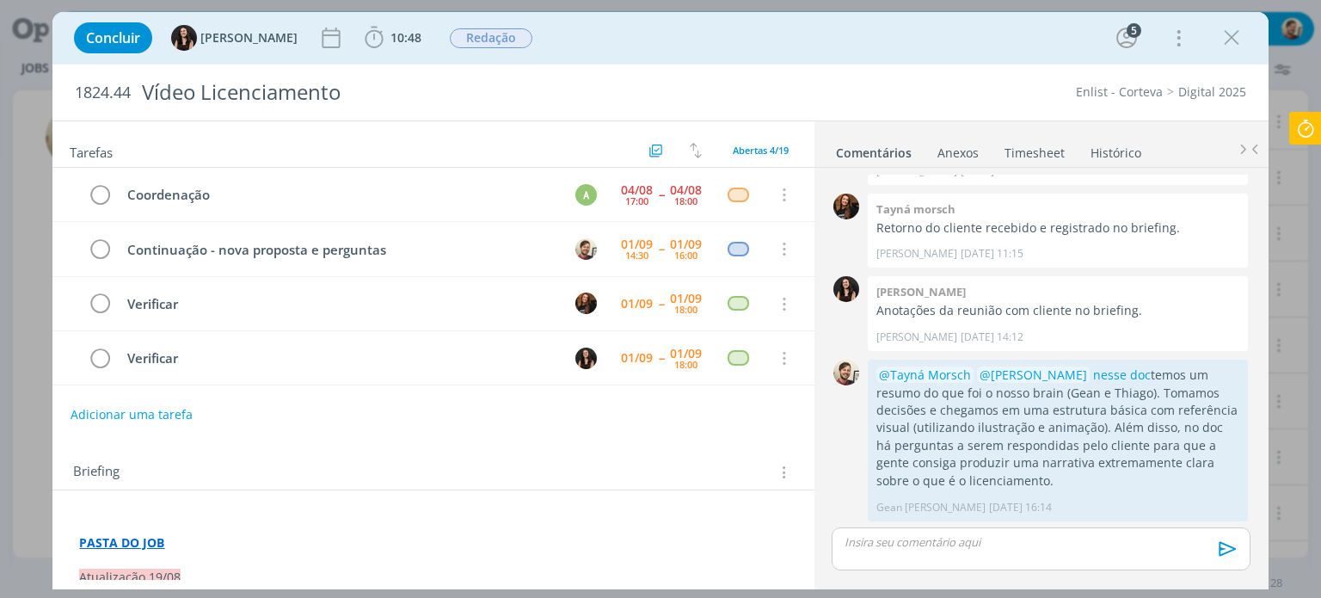
click at [945, 546] on p "dialog" at bounding box center [1040, 541] width 390 height 15
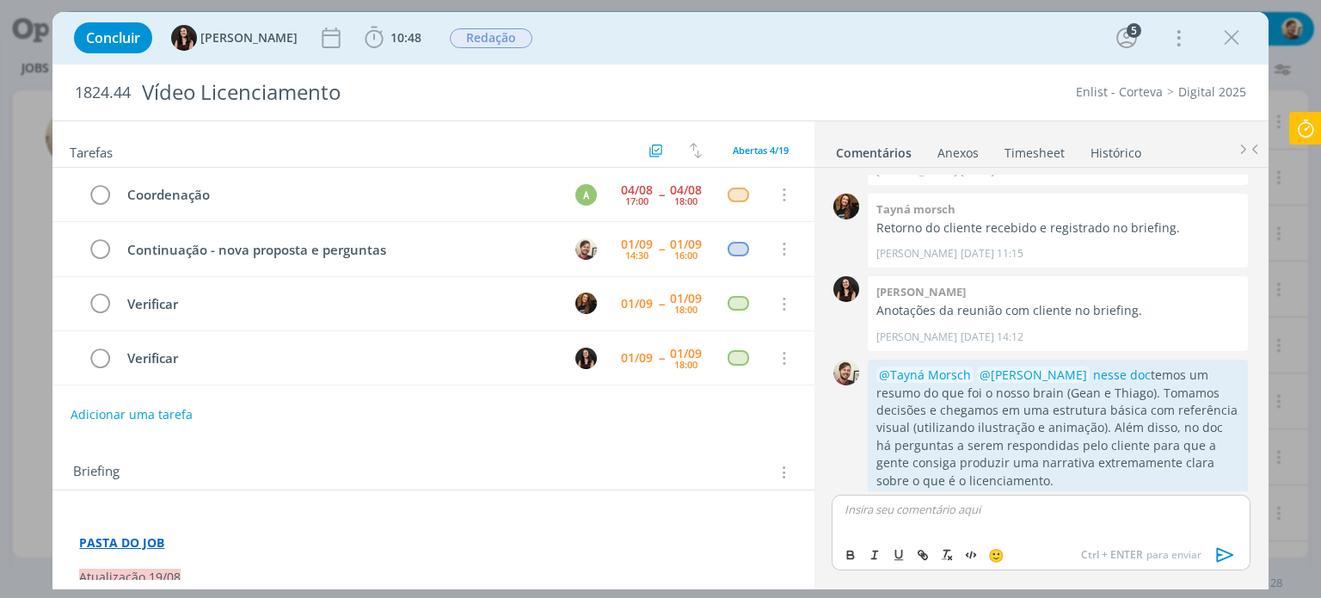
scroll to position [389, 0]
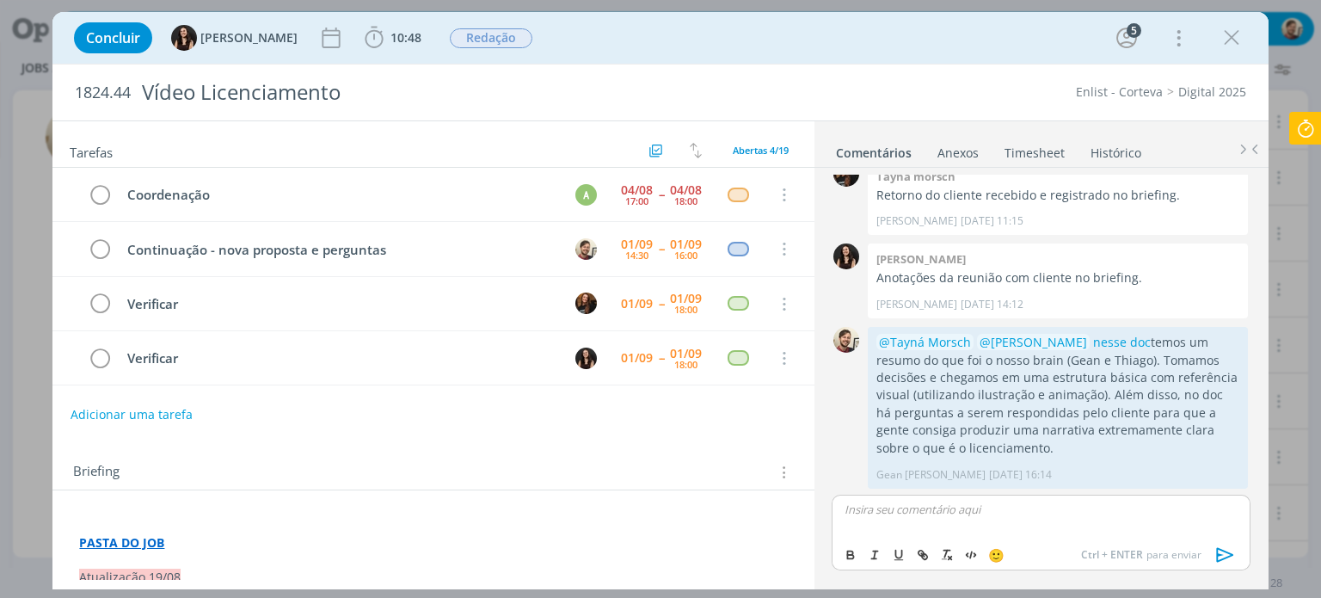
click at [946, 514] on p "dialog" at bounding box center [1040, 508] width 390 height 15
click at [991, 529] on div "dialog" at bounding box center [1041, 516] width 418 height 43
click at [1238, 37] on icon "dialog" at bounding box center [1232, 38] width 26 height 26
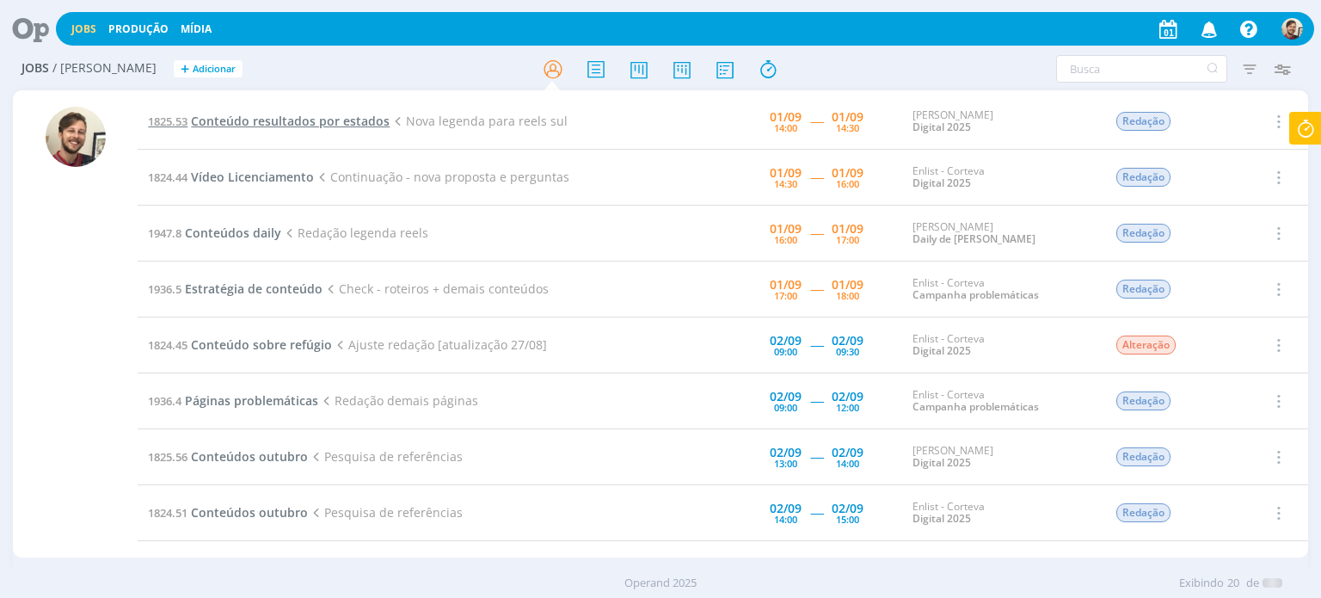
click at [313, 116] on span "Conteúdo resultados por estados" at bounding box center [290, 121] width 199 height 16
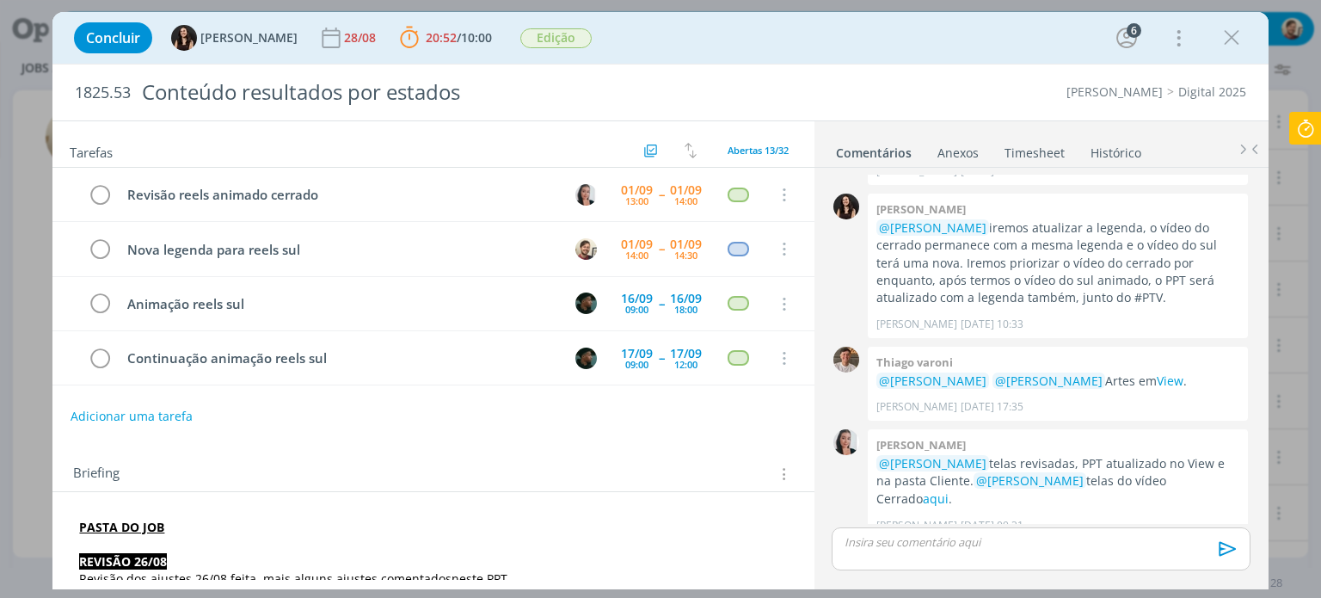
scroll to position [1312, 0]
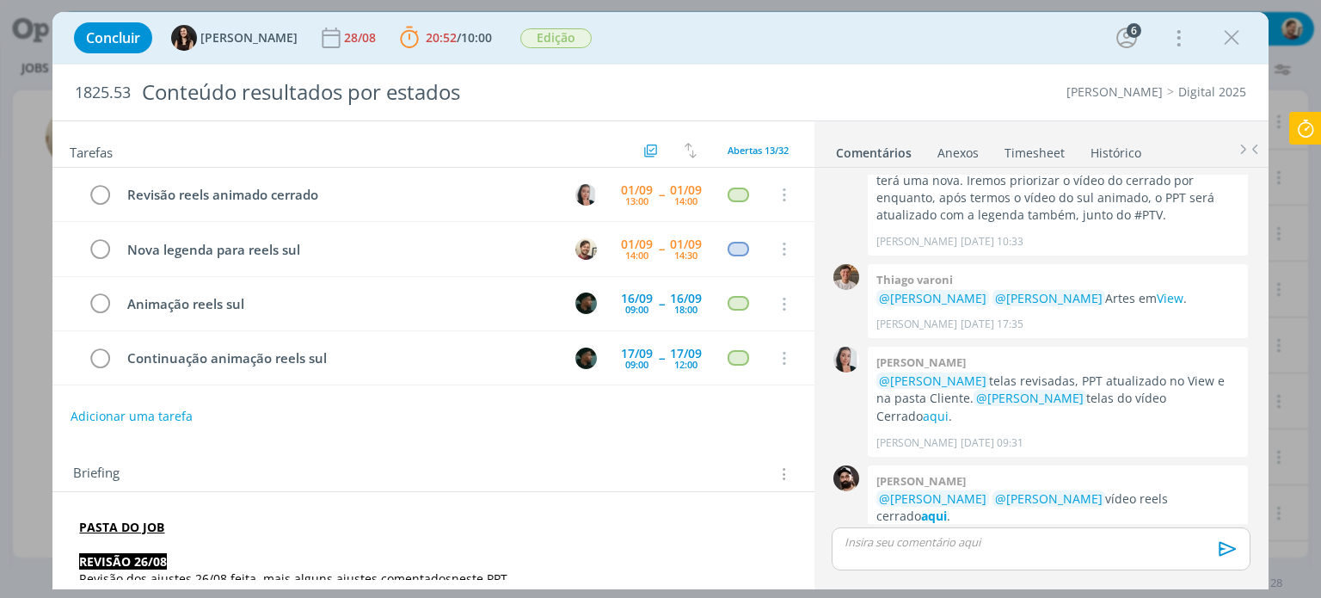
click at [980, 537] on p "dialog" at bounding box center [1040, 541] width 390 height 15
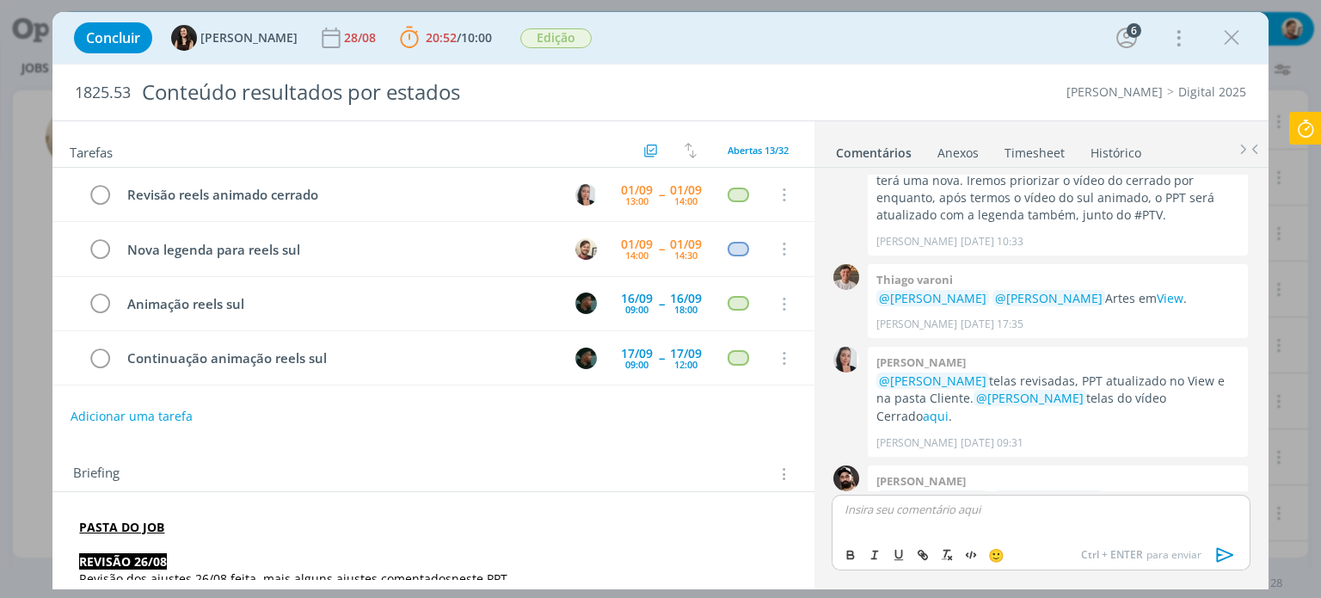
scroll to position [1345, 0]
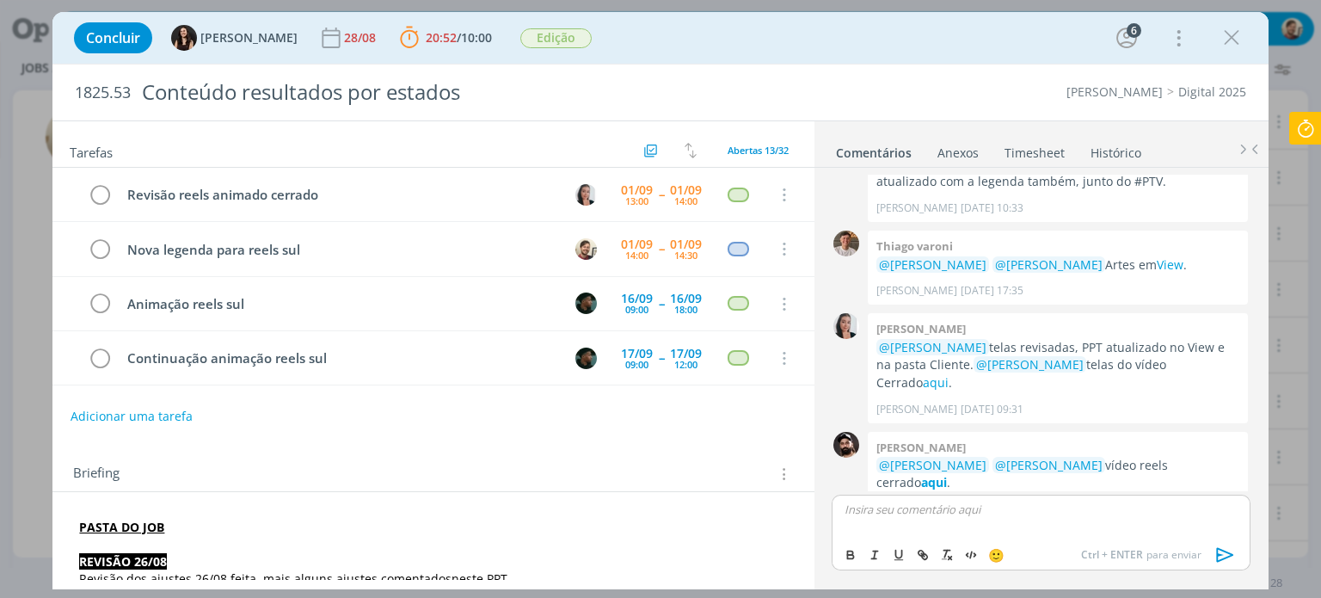
click at [979, 529] on div "dialog" at bounding box center [1041, 516] width 418 height 43
click at [1222, 553] on icon "dialog" at bounding box center [1226, 555] width 26 height 26
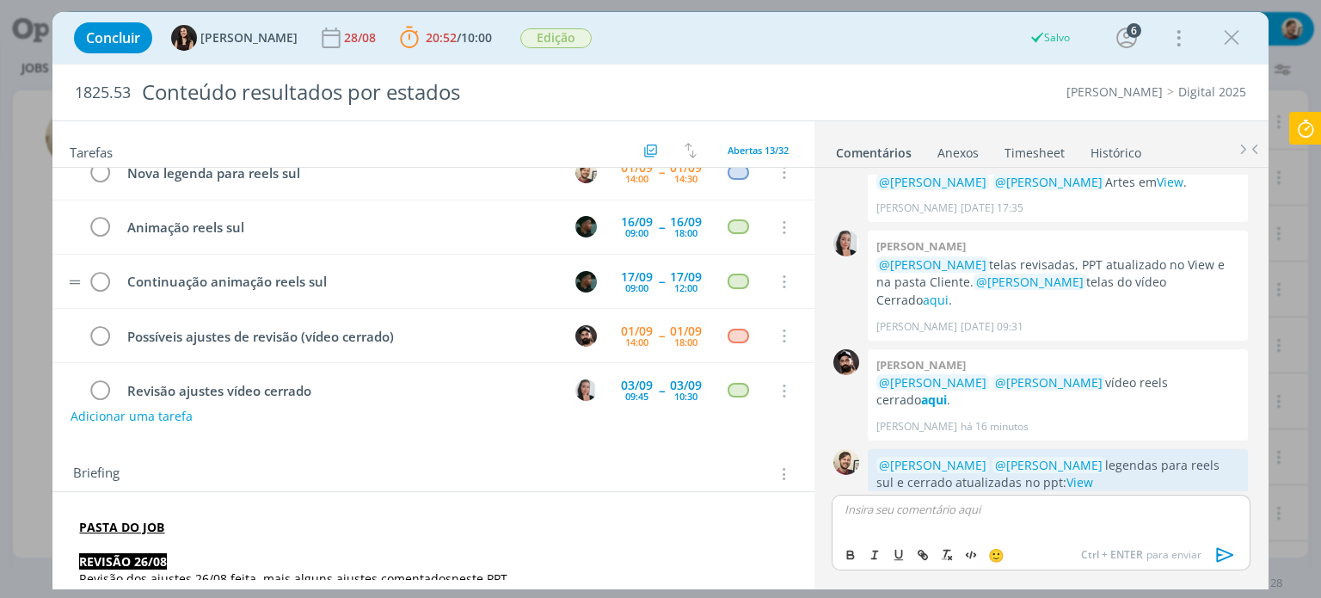
scroll to position [0, 0]
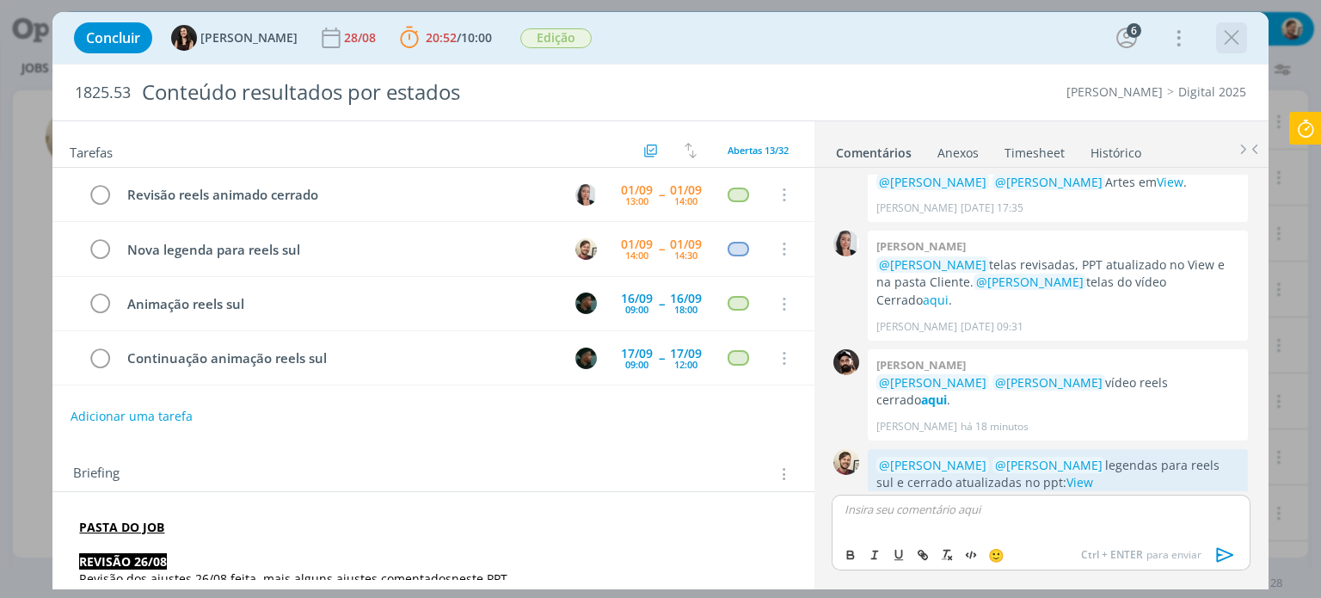
click at [1228, 42] on icon "dialog" at bounding box center [1232, 38] width 26 height 26
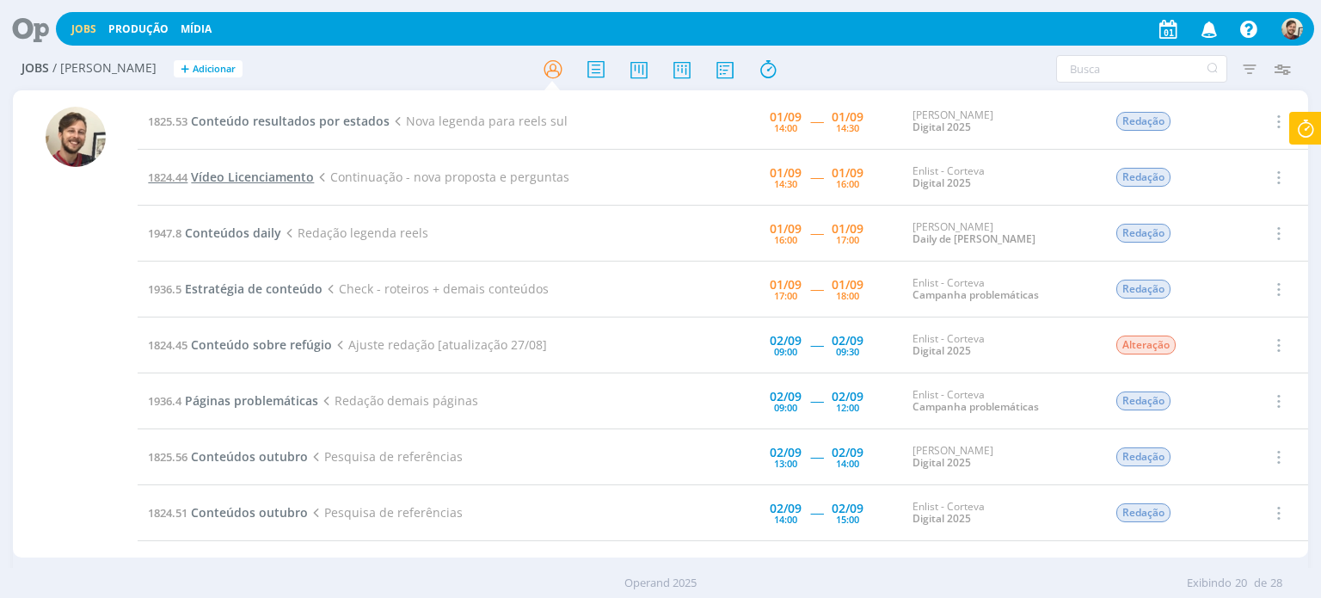
click at [199, 177] on span "Vídeo Licenciamento" at bounding box center [252, 177] width 123 height 16
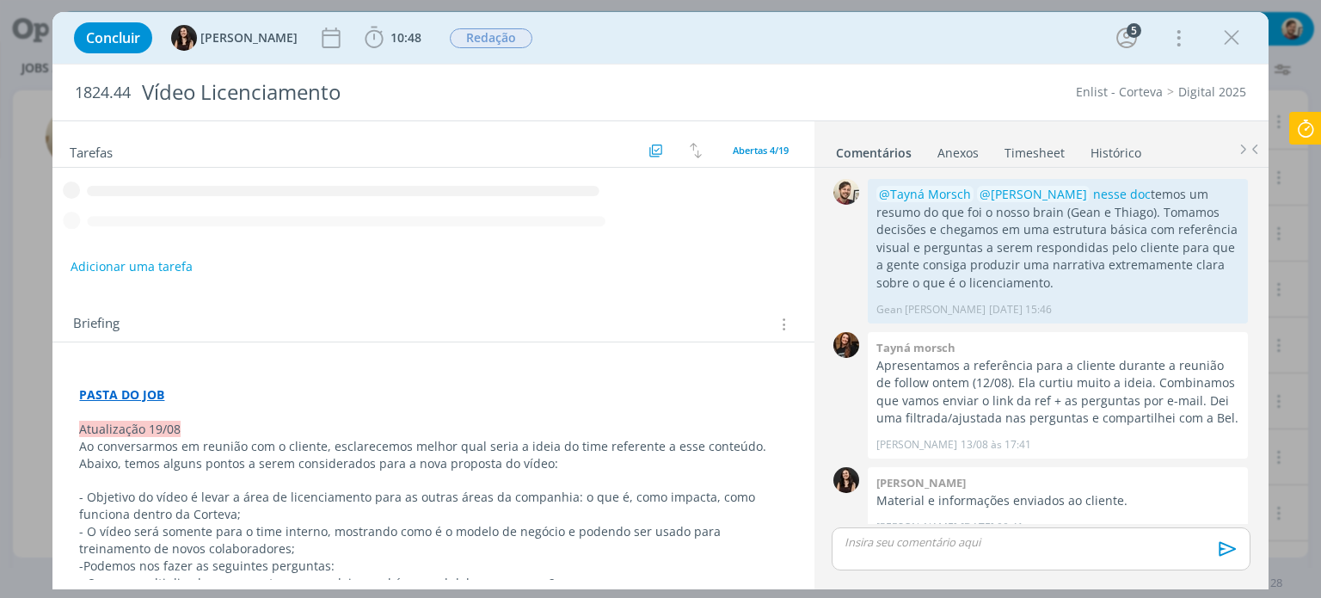
scroll to position [356, 0]
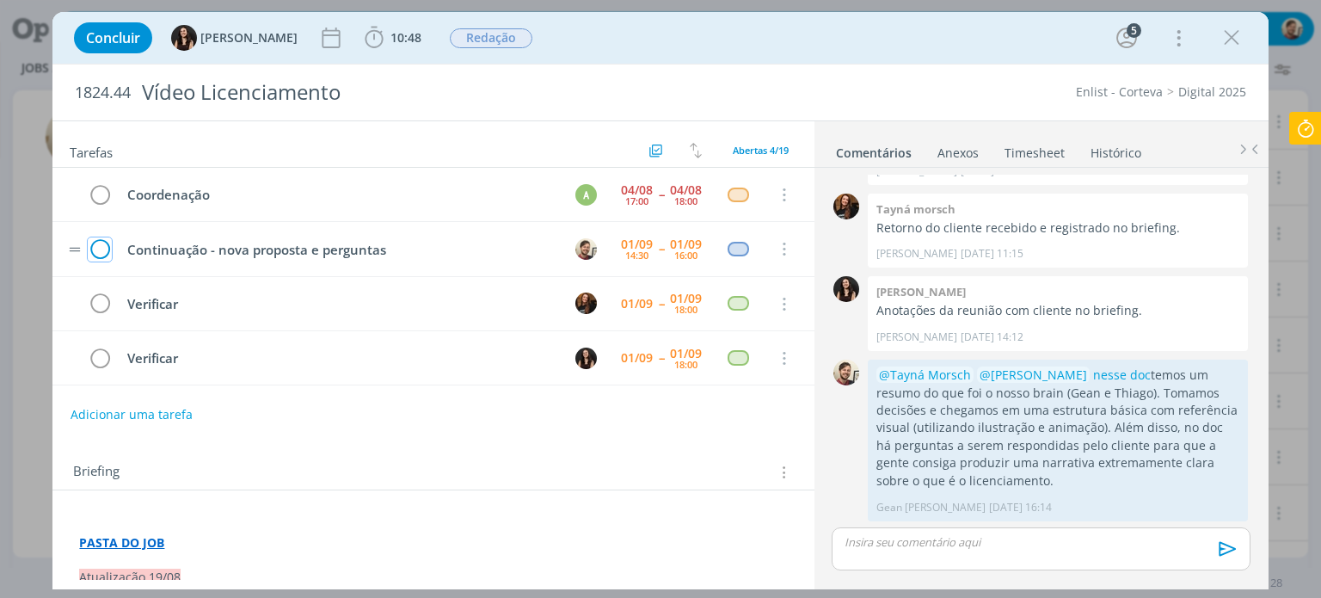
click at [101, 246] on icon "dialog" at bounding box center [100, 250] width 24 height 26
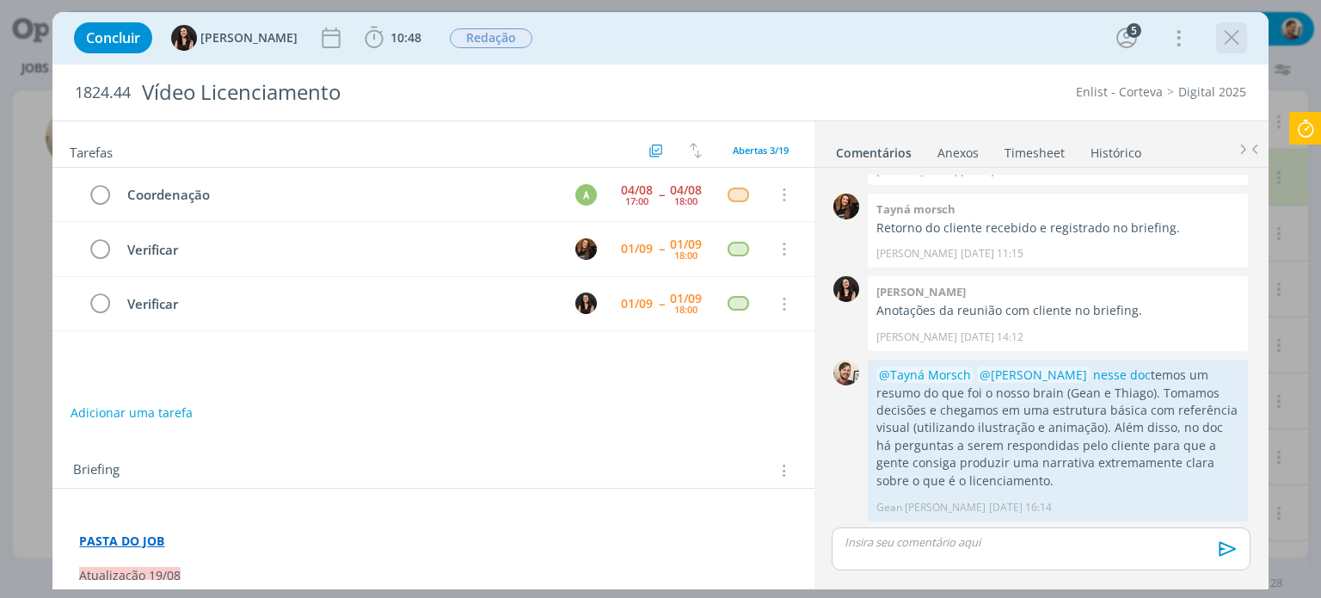
click at [1227, 45] on icon "dialog" at bounding box center [1232, 38] width 26 height 26
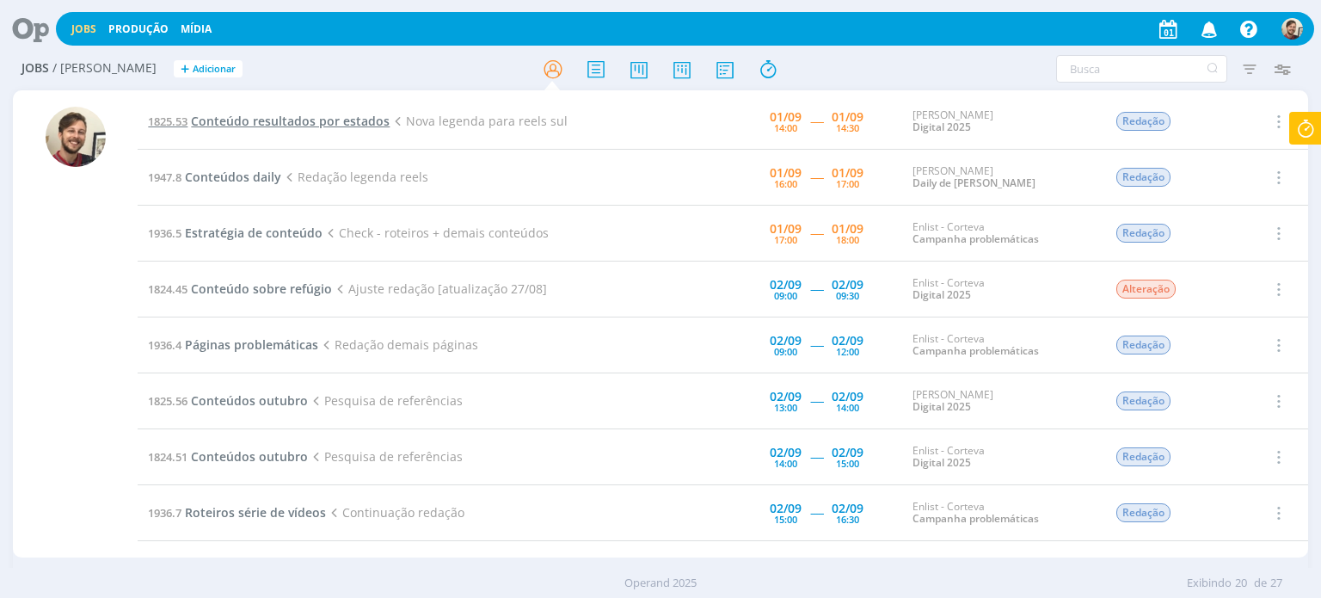
click at [290, 120] on span "Conteúdo resultados por estados" at bounding box center [290, 121] width 199 height 16
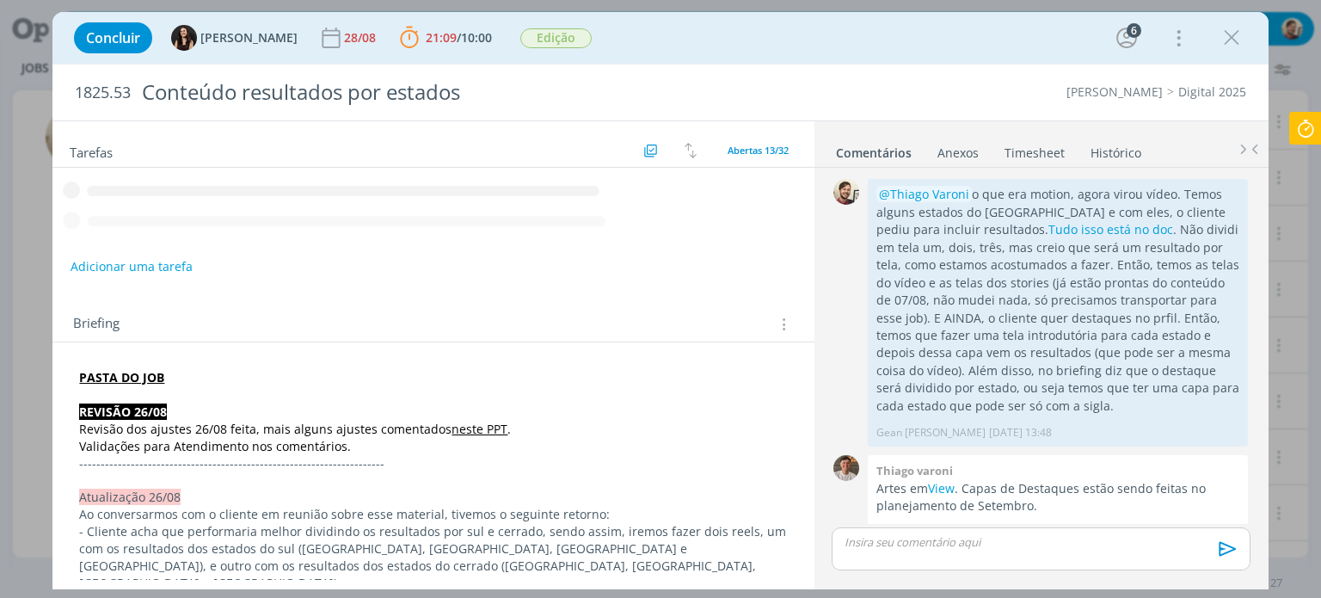
scroll to position [1394, 0]
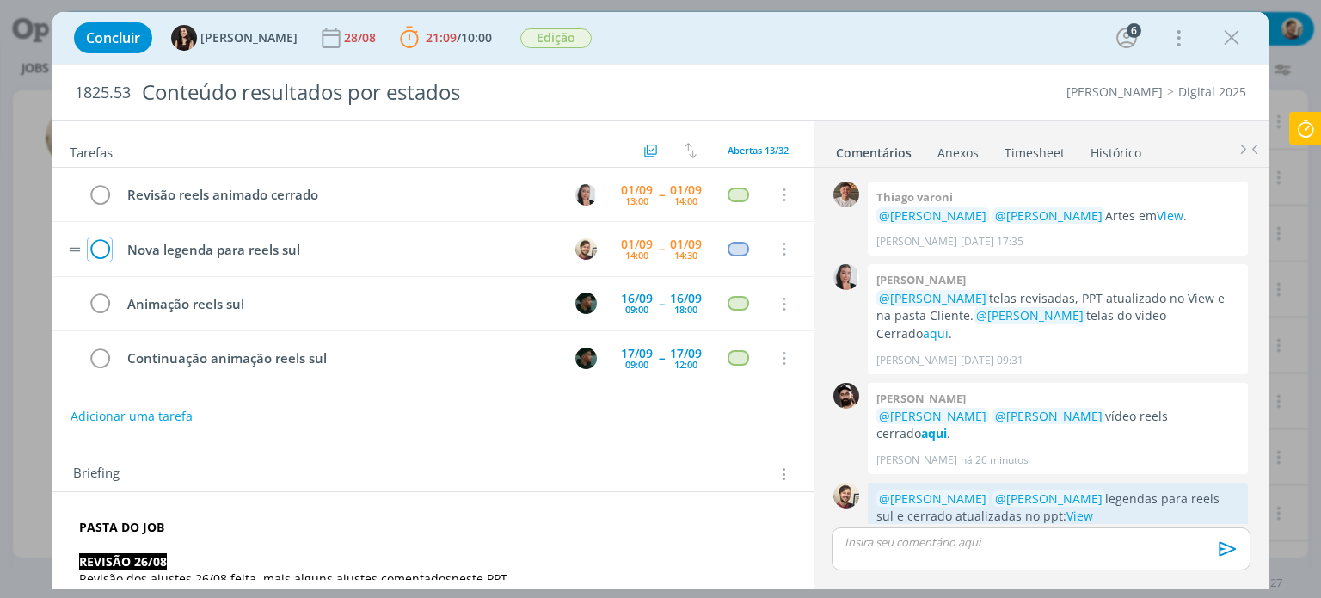
click at [101, 240] on icon "dialog" at bounding box center [100, 250] width 24 height 26
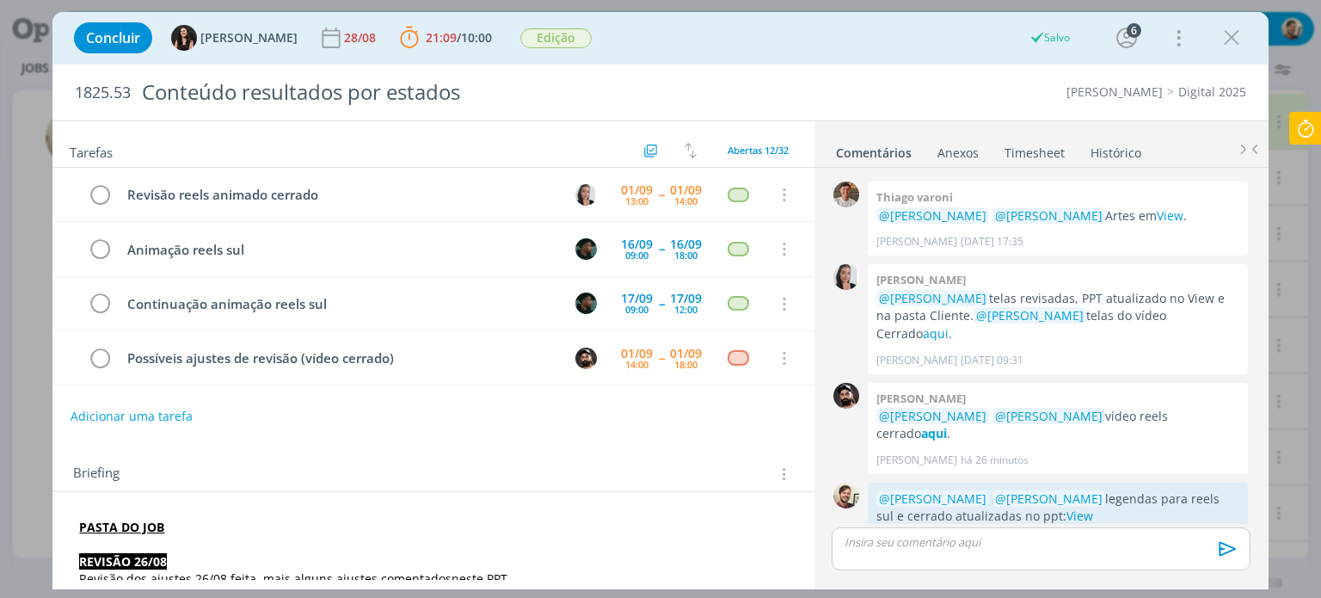
click at [1301, 133] on icon at bounding box center [1305, 129] width 31 height 34
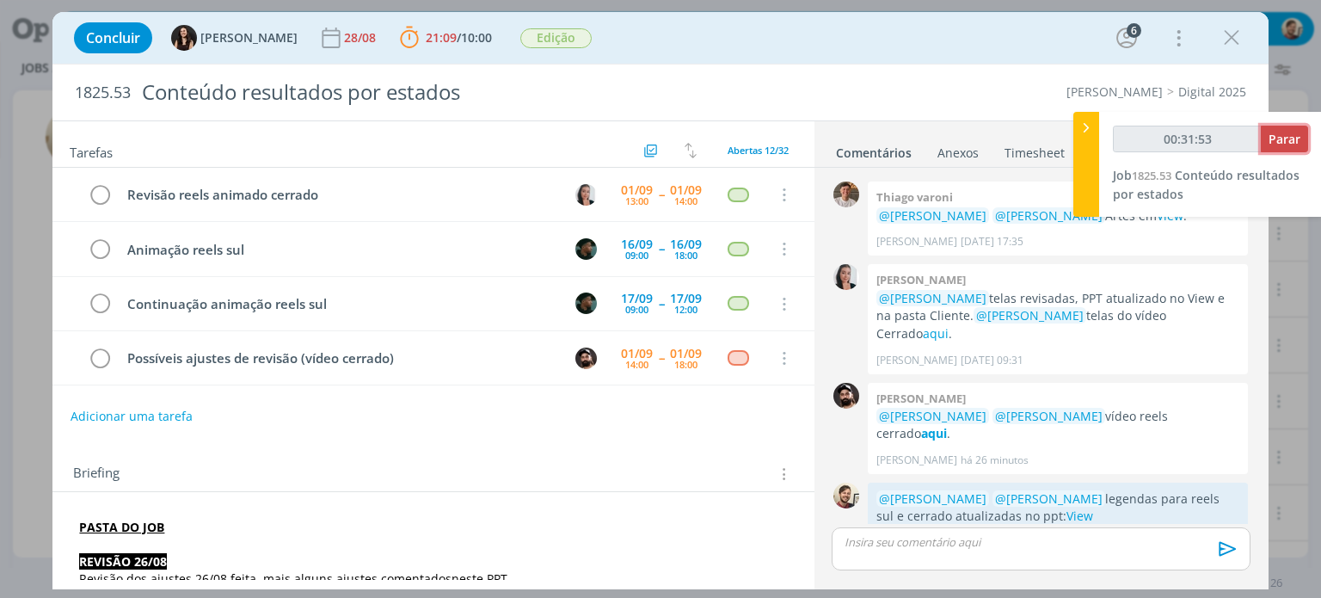
click at [1283, 141] on span "Parar" at bounding box center [1285, 139] width 32 height 16
type input "00:32:00"
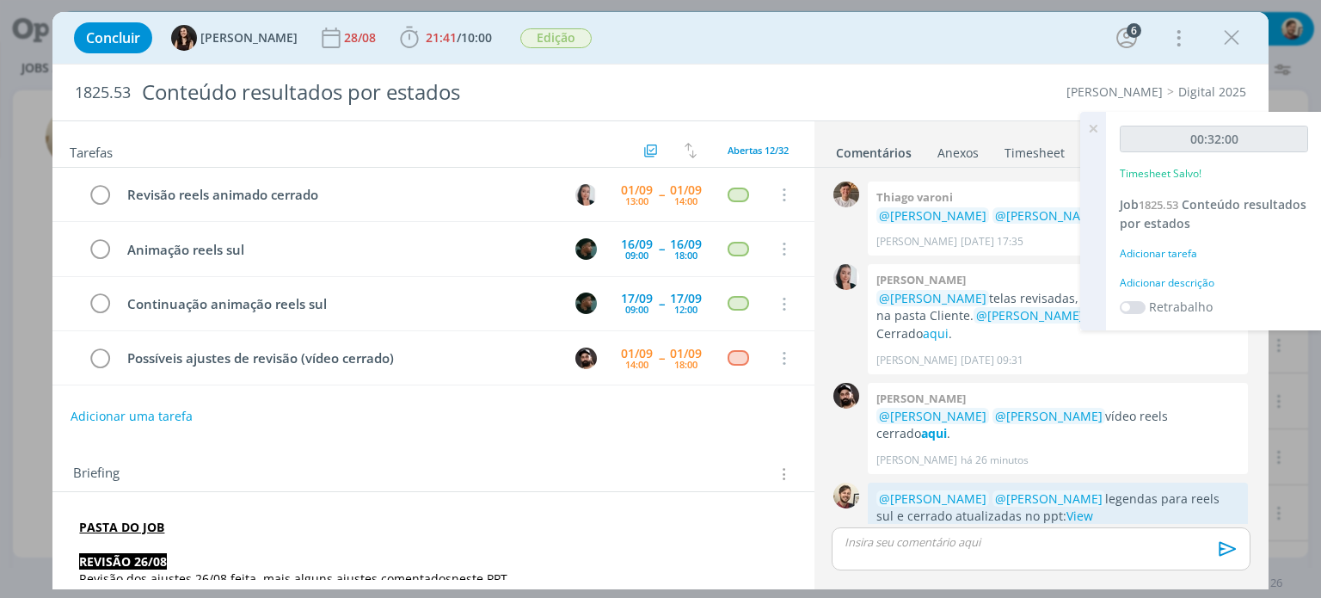
click at [1171, 277] on div "Adicionar descrição" at bounding box center [1214, 282] width 188 height 15
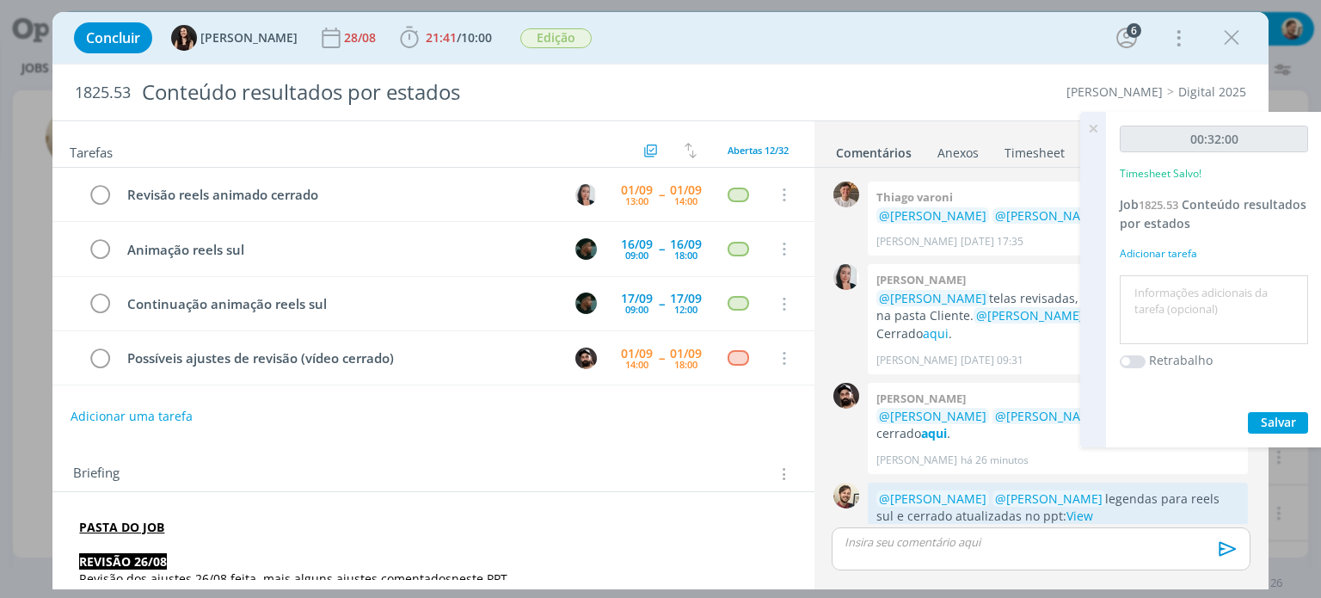
click at [1177, 292] on textarea at bounding box center [1214, 310] width 180 height 61
type textarea "redação"
click at [1287, 419] on span "Salvar" at bounding box center [1278, 422] width 35 height 16
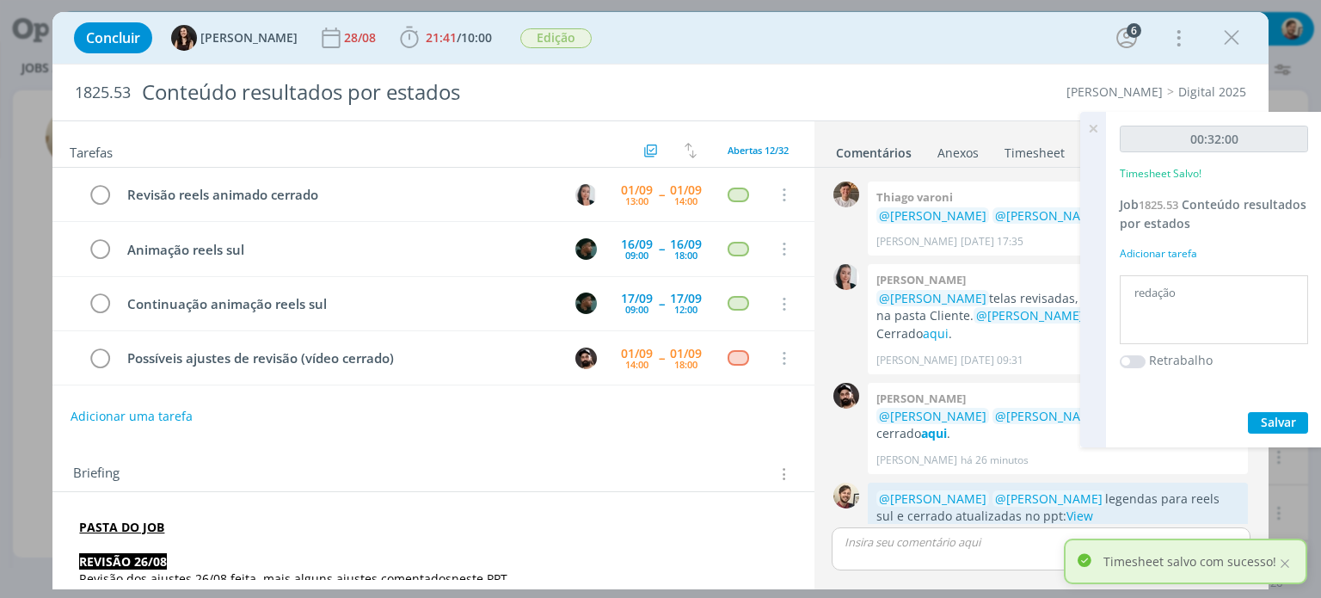
click at [1097, 129] on icon at bounding box center [1093, 129] width 31 height 34
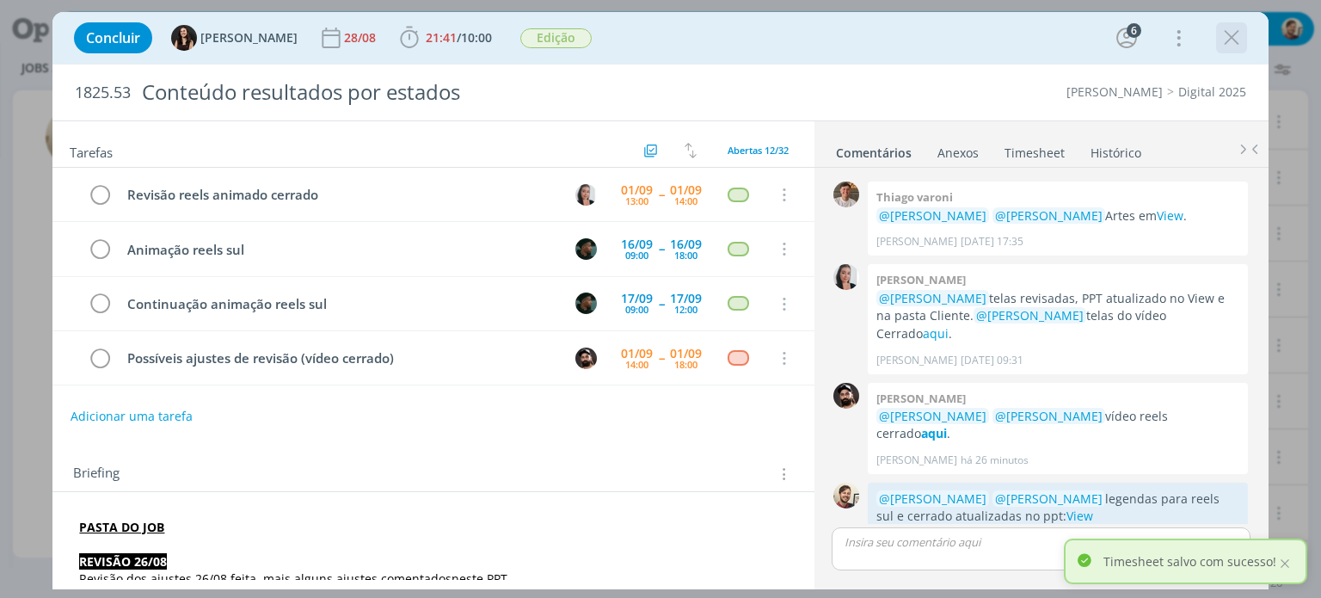
click at [1234, 37] on icon "dialog" at bounding box center [1232, 38] width 26 height 26
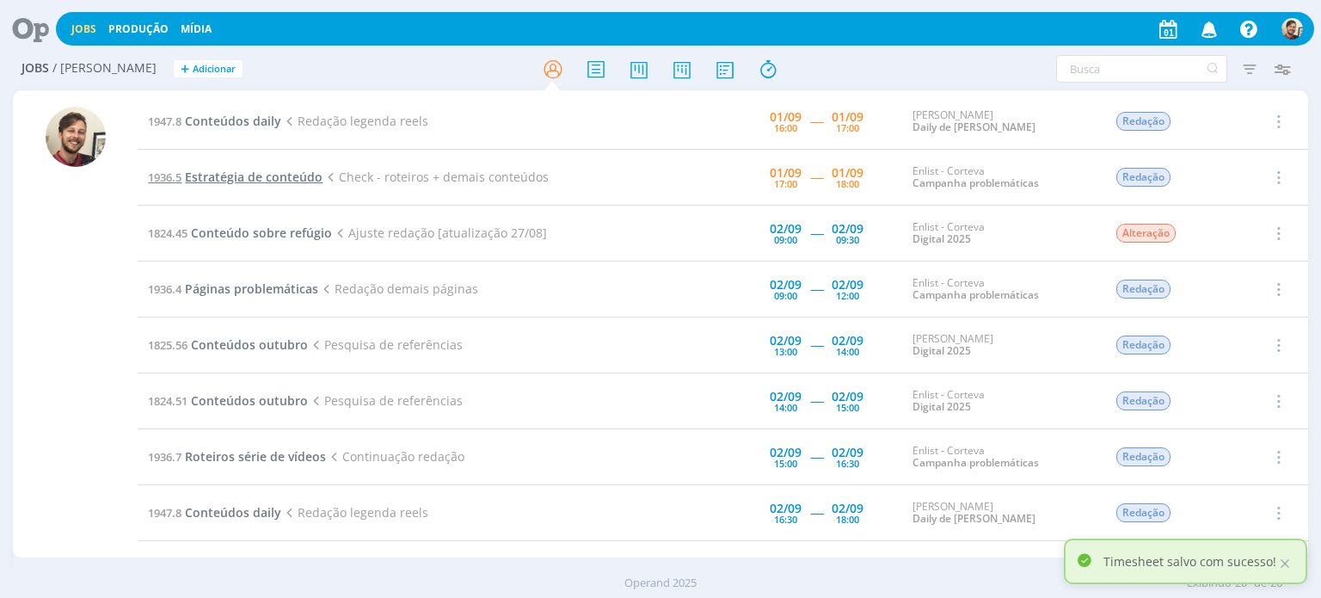
click at [250, 179] on span "Estratégia de conteúdo" at bounding box center [254, 177] width 138 height 16
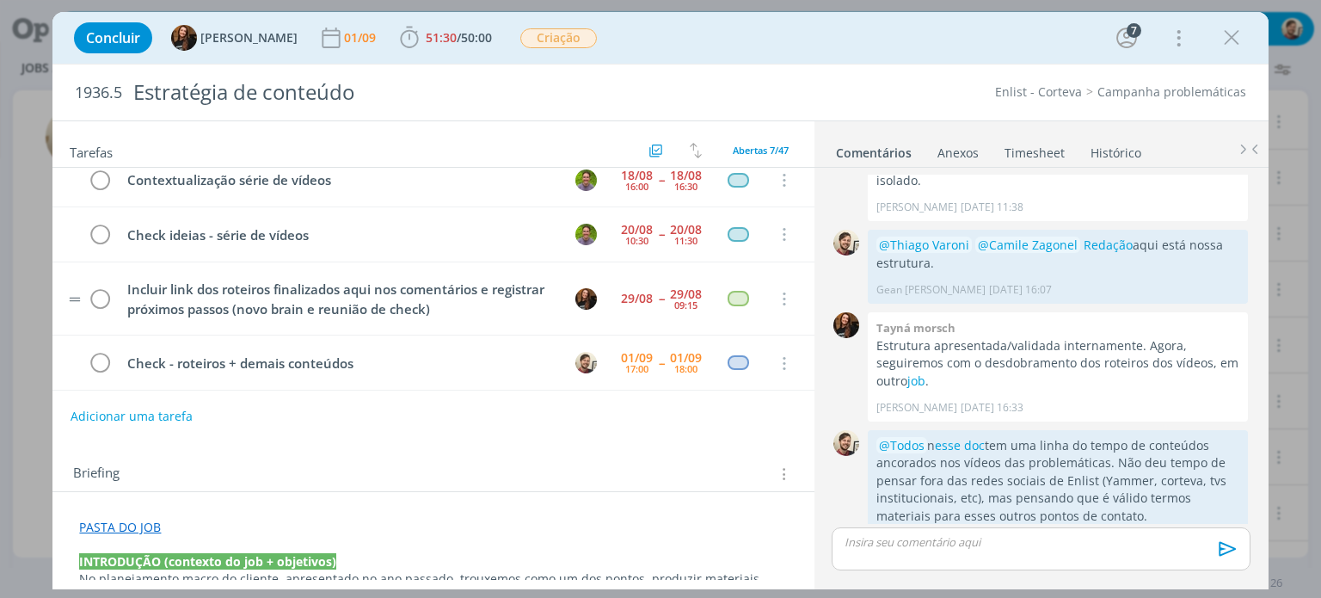
scroll to position [3, 0]
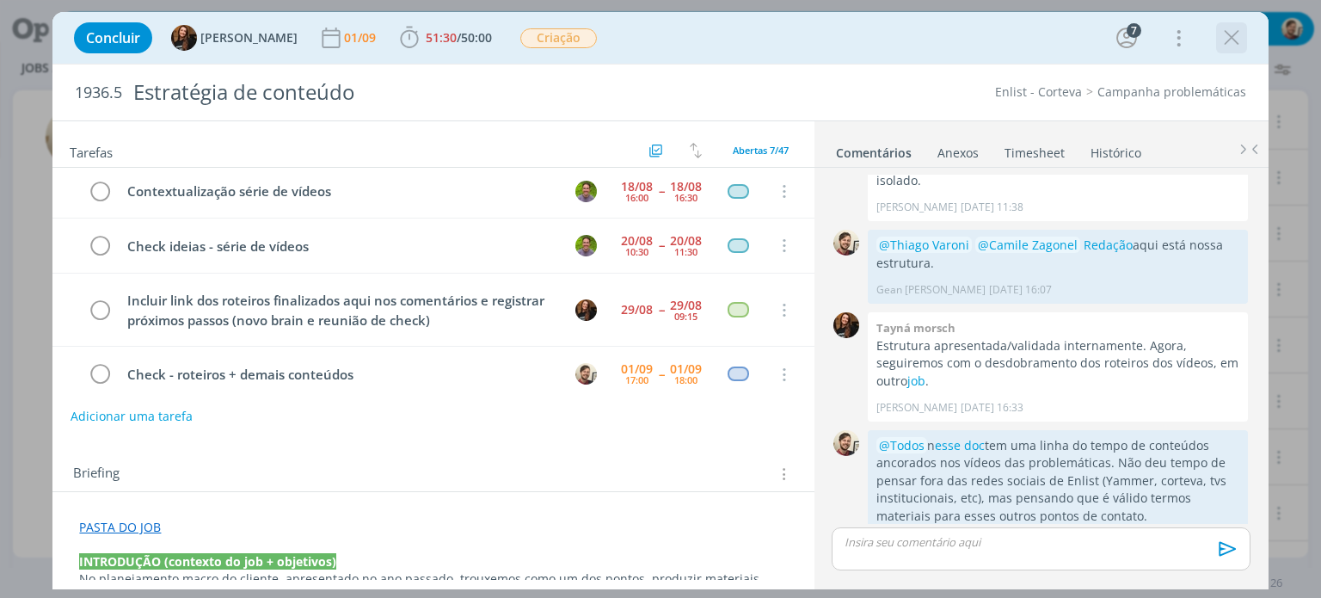
click at [1226, 46] on icon "dialog" at bounding box center [1232, 38] width 26 height 26
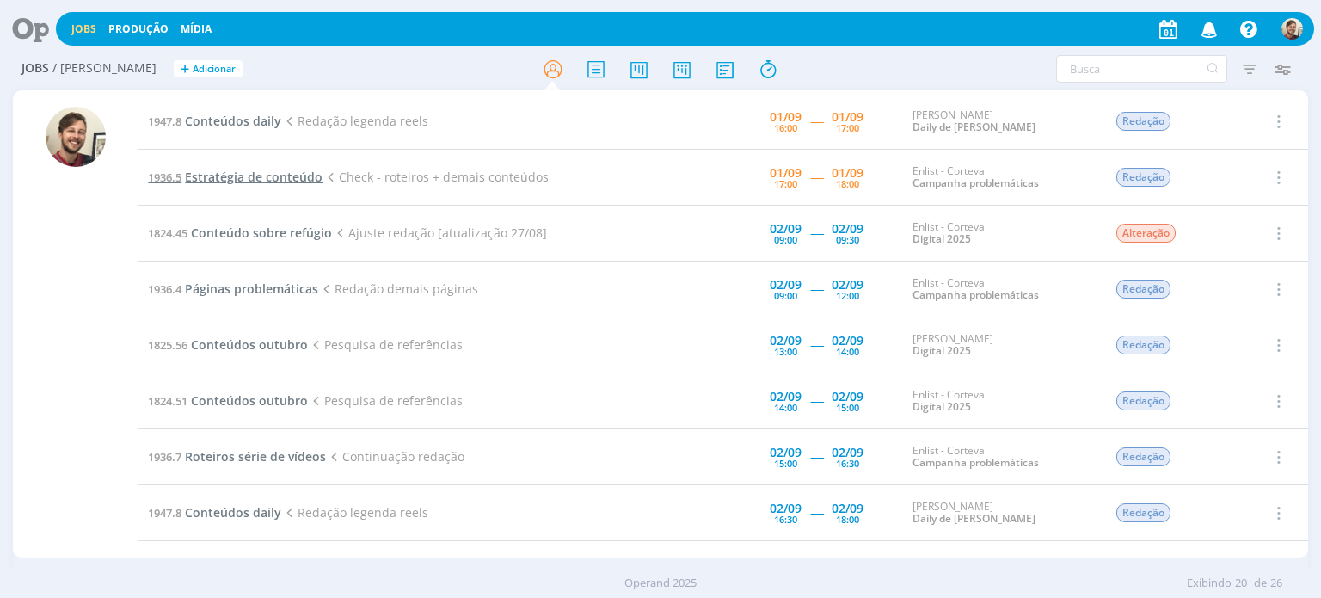
click at [245, 174] on span "Estratégia de conteúdo" at bounding box center [254, 177] width 138 height 16
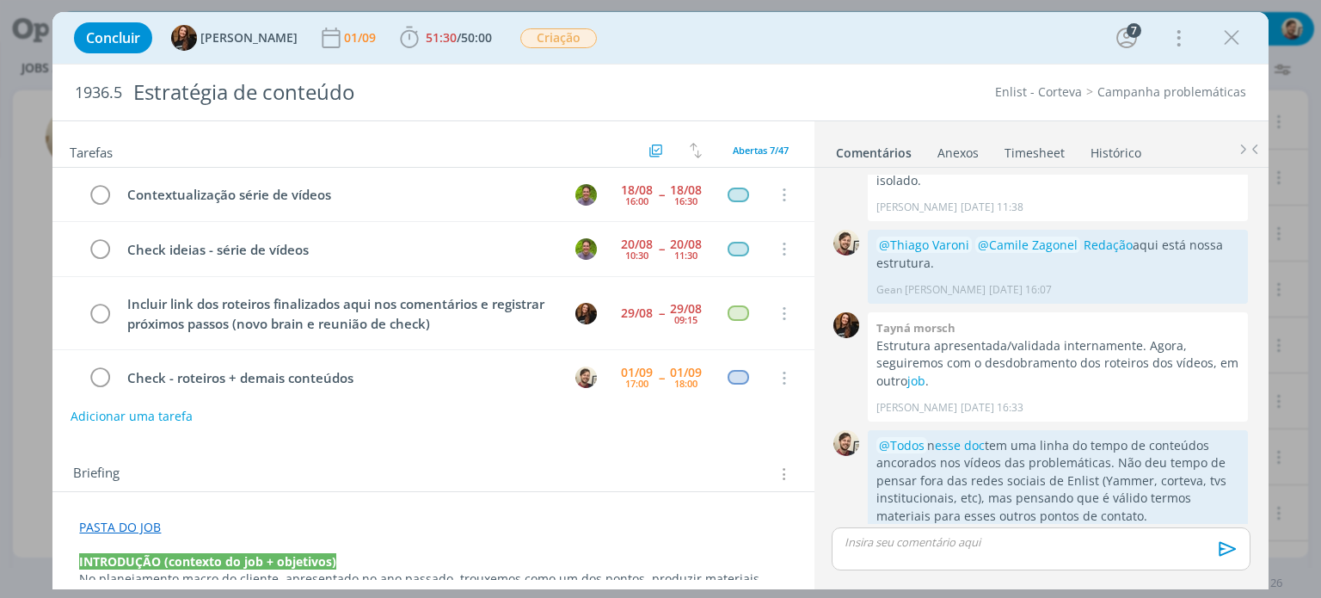
scroll to position [126, 0]
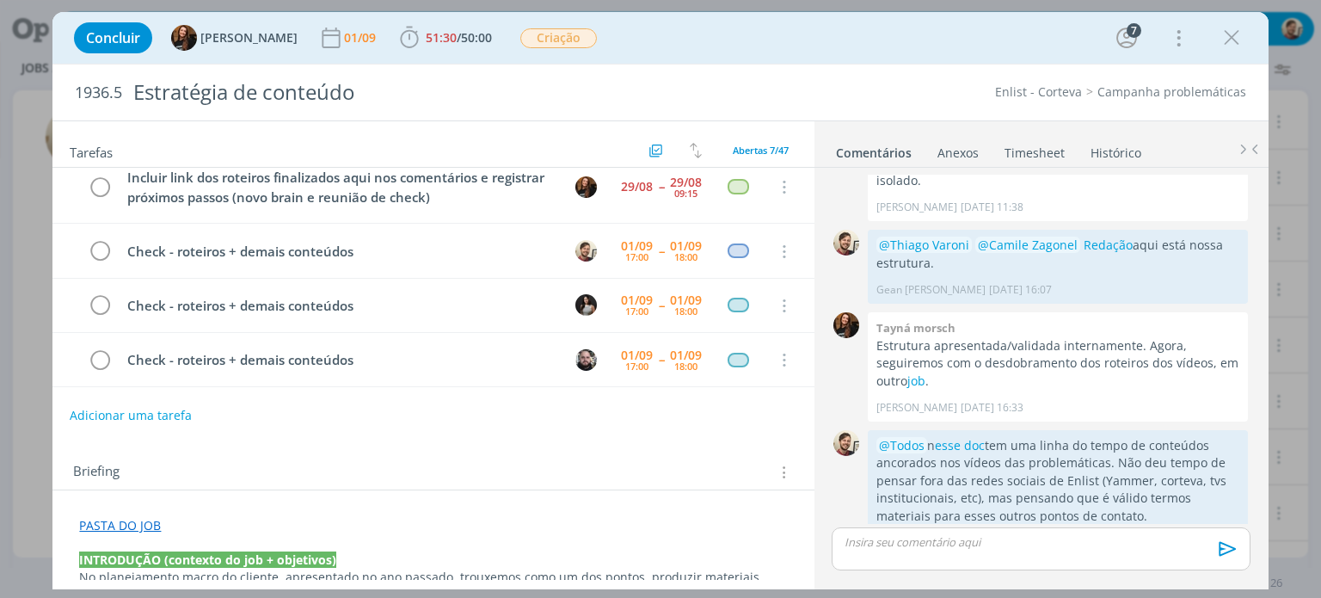
click at [134, 415] on button "Adicionar uma tarefa" at bounding box center [131, 415] width 122 height 29
type input "Continuação roteiros"
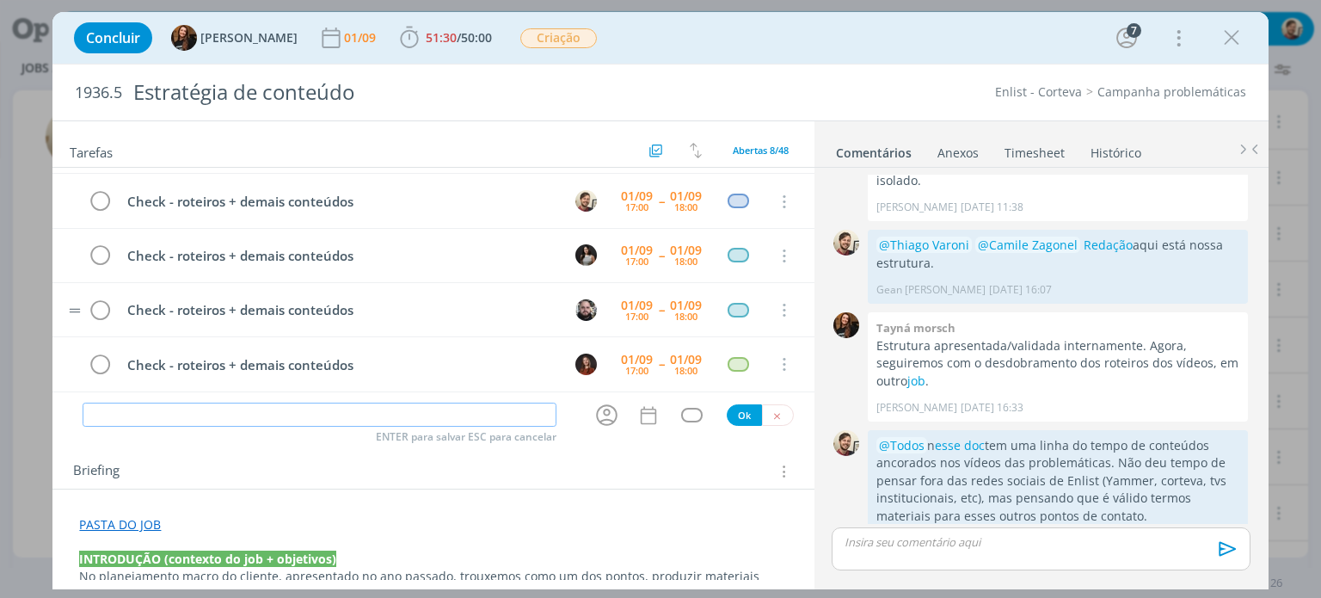
scroll to position [230, 0]
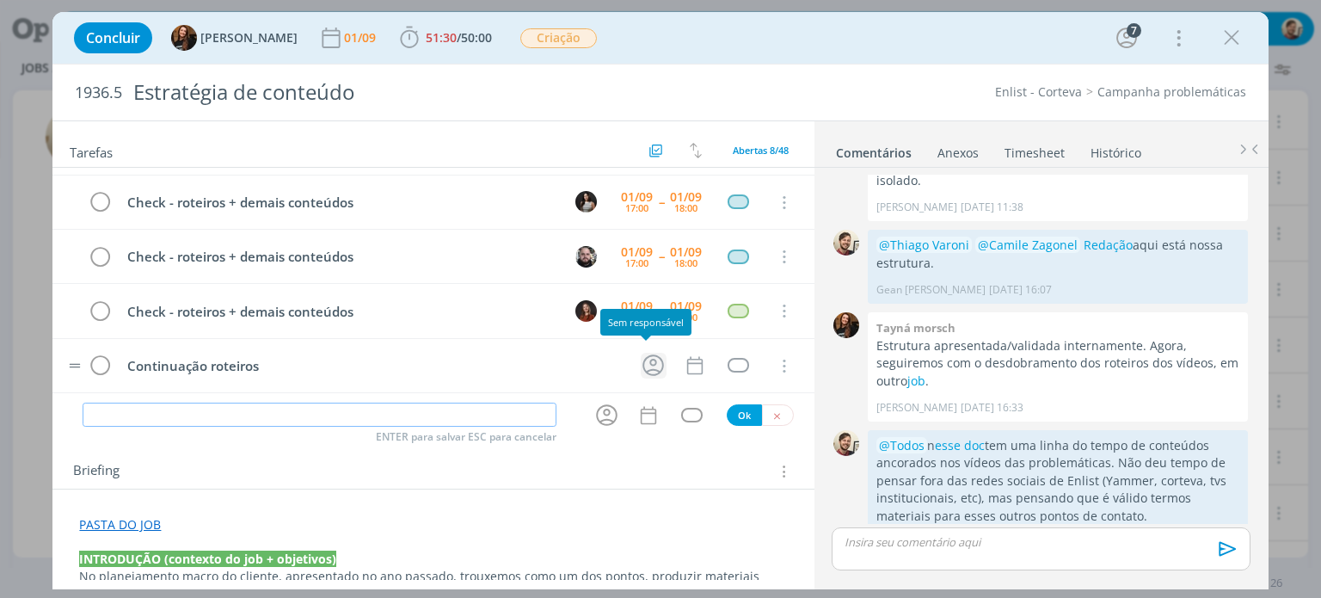
click at [648, 359] on icon "dialog" at bounding box center [653, 365] width 27 height 27
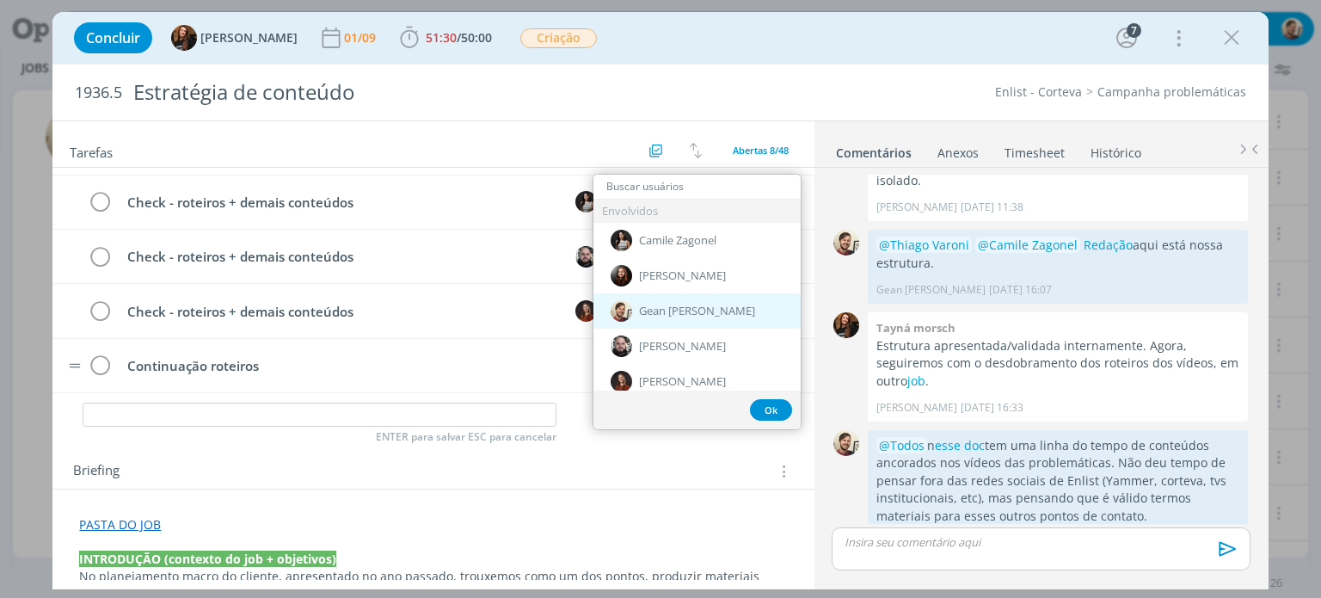
click at [660, 304] on span "Gean [PERSON_NAME]" at bounding box center [697, 311] width 116 height 14
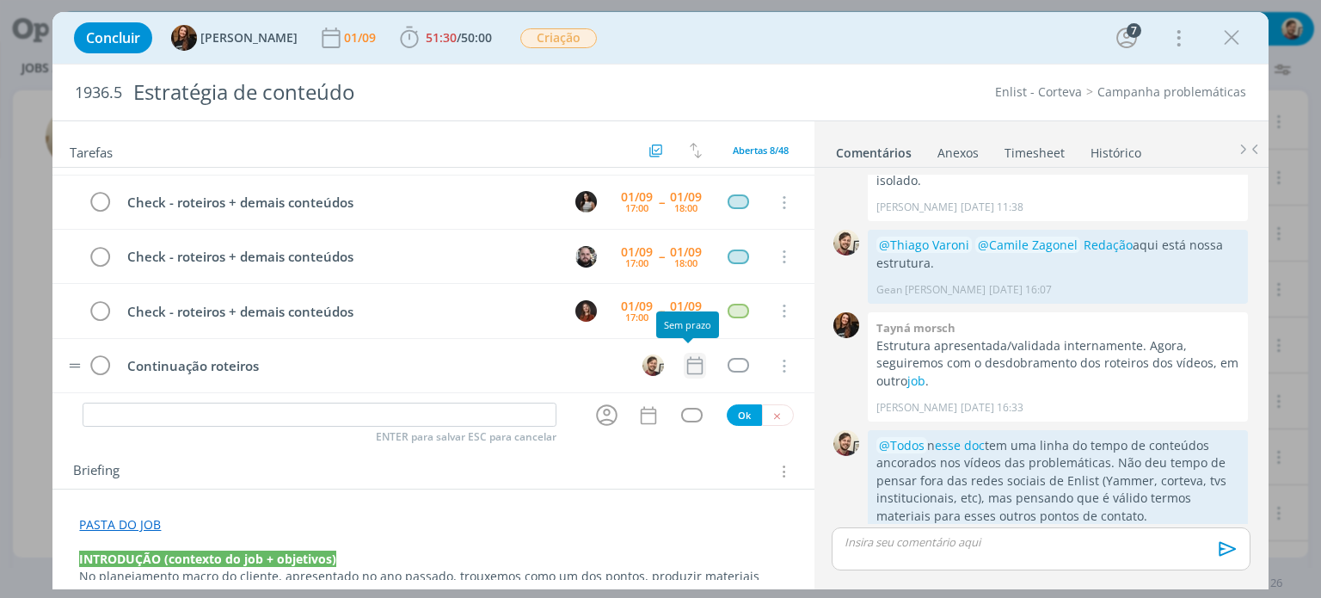
click at [688, 371] on td "dialog" at bounding box center [695, 366] width 22 height 26
click at [687, 362] on icon "dialog" at bounding box center [695, 365] width 22 height 22
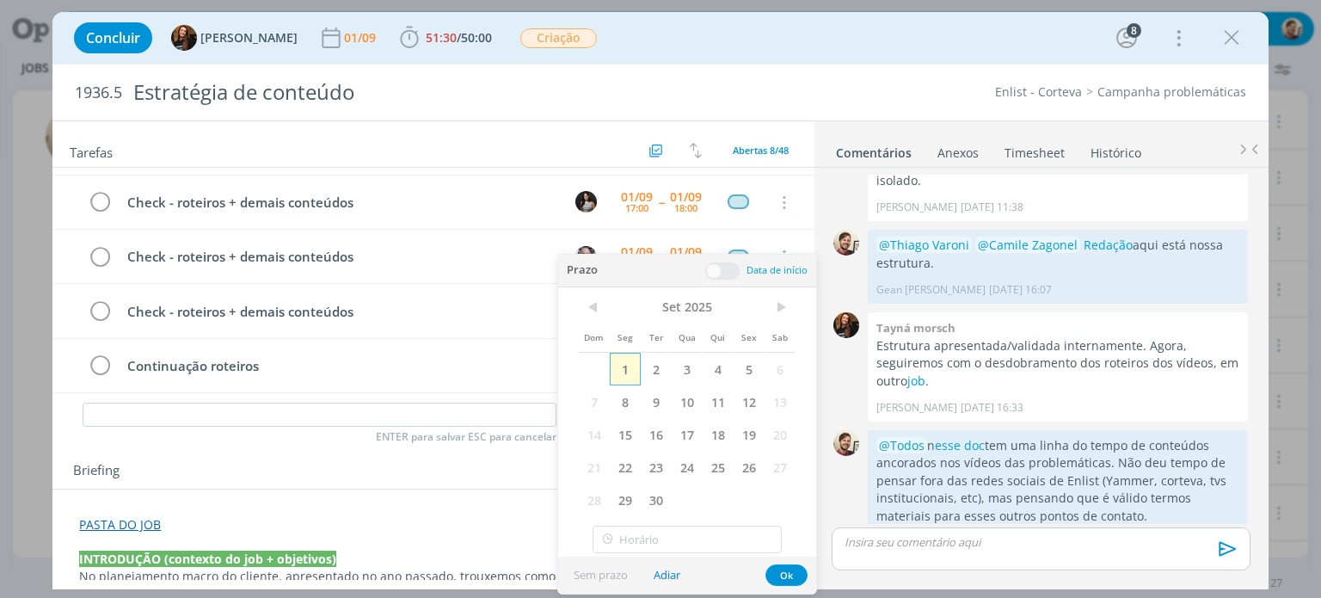
click at [626, 364] on span "1" at bounding box center [625, 369] width 31 height 33
click at [726, 266] on span at bounding box center [722, 270] width 34 height 17
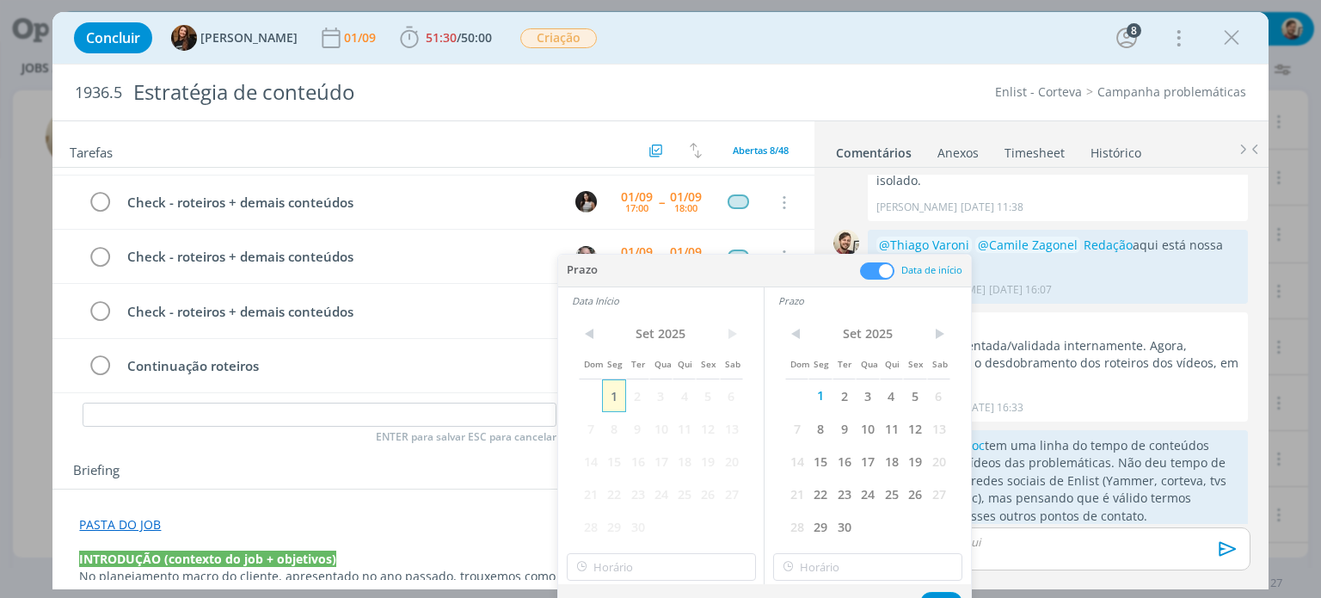
click at [608, 395] on span "1" at bounding box center [613, 395] width 23 height 33
type input "14:00"
click at [618, 562] on input "14:00" at bounding box center [661, 567] width 189 height 28
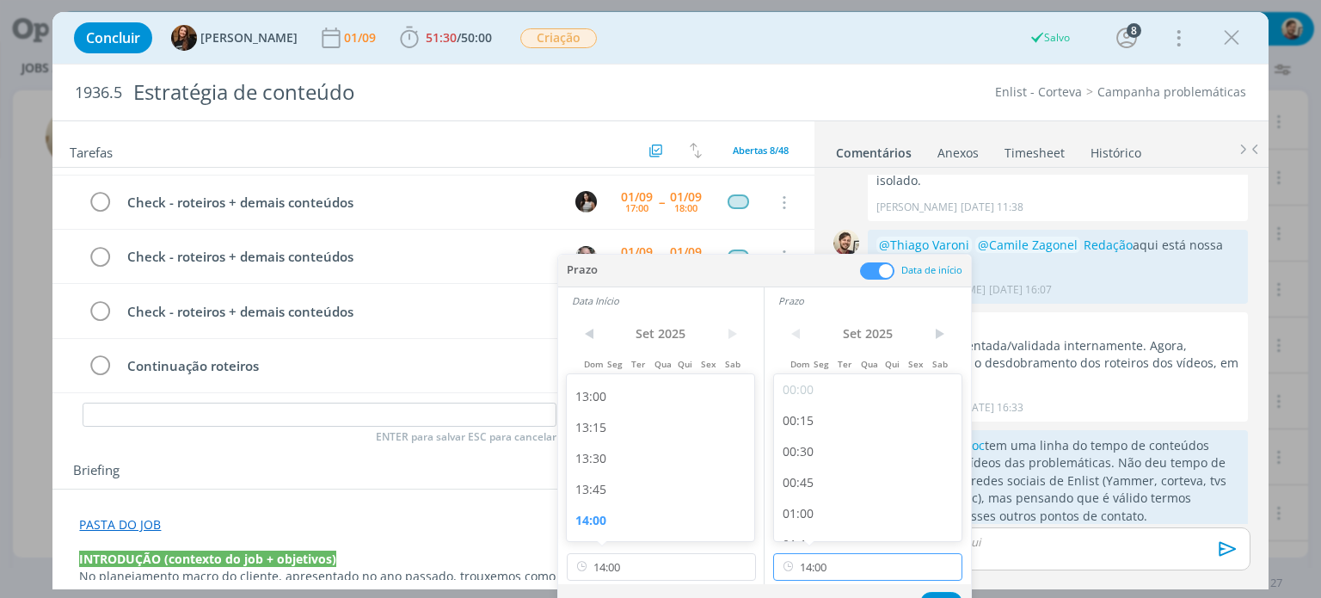
click at [826, 570] on input "14:00" at bounding box center [867, 567] width 189 height 28
drag, startPoint x: 836, startPoint y: 569, endPoint x: 795, endPoint y: 562, distance: 41.9
click at [795, 562] on div "14:00" at bounding box center [867, 567] width 189 height 28
type input "16:00"
click at [849, 298] on div "Prazo" at bounding box center [874, 301] width 193 height 14
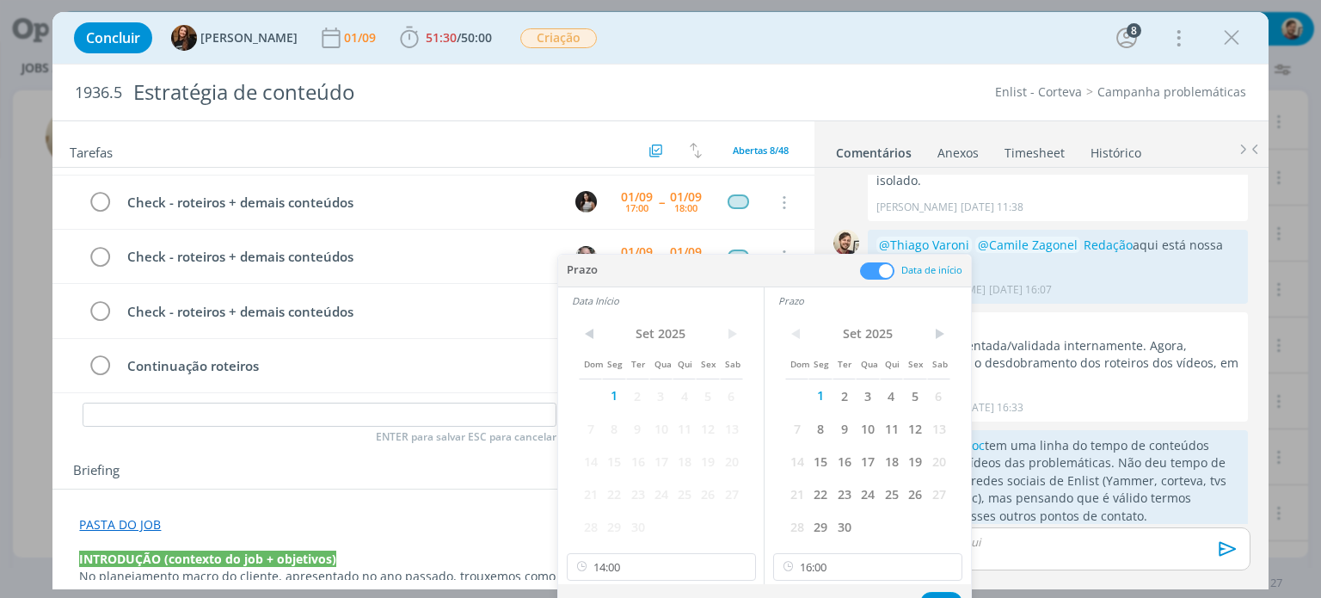
scroll to position [1851, 0]
click at [935, 596] on button "Ok" at bounding box center [941, 603] width 42 height 22
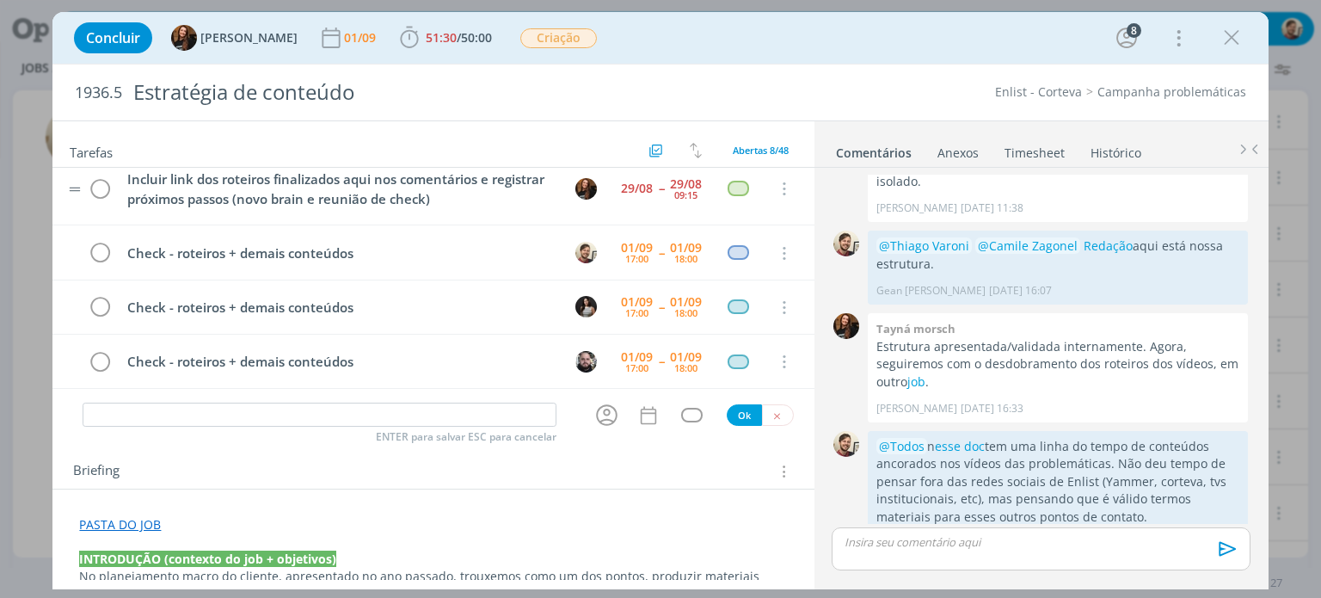
scroll to position [230, 0]
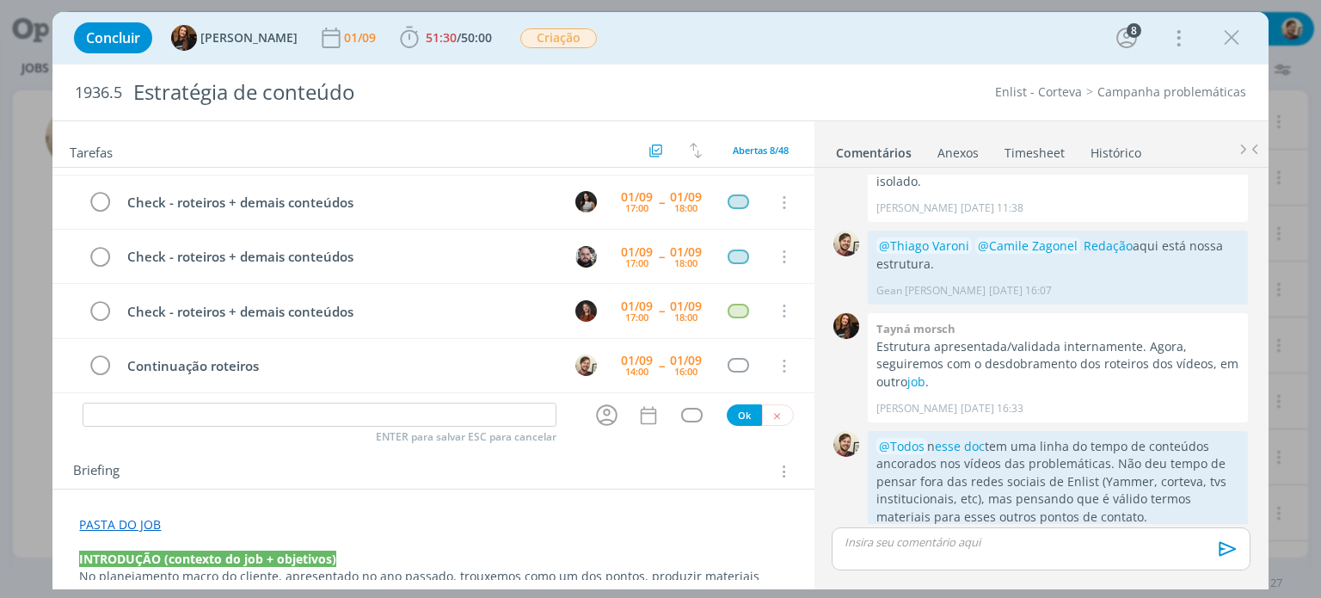
click at [852, 100] on div "Enlist - Corteva Campanha problemáticas" at bounding box center [1006, 91] width 495 height 17
click at [461, 33] on span "50:00" at bounding box center [476, 37] width 31 height 16
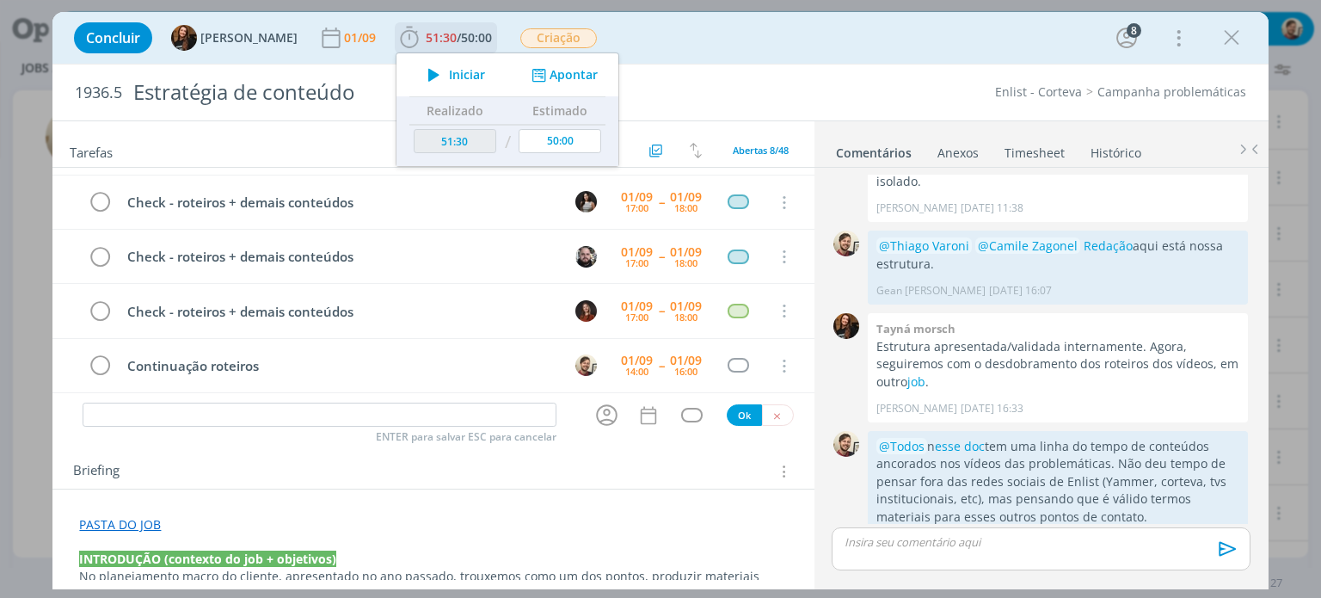
click at [453, 65] on button "Iniciar" at bounding box center [452, 75] width 68 height 24
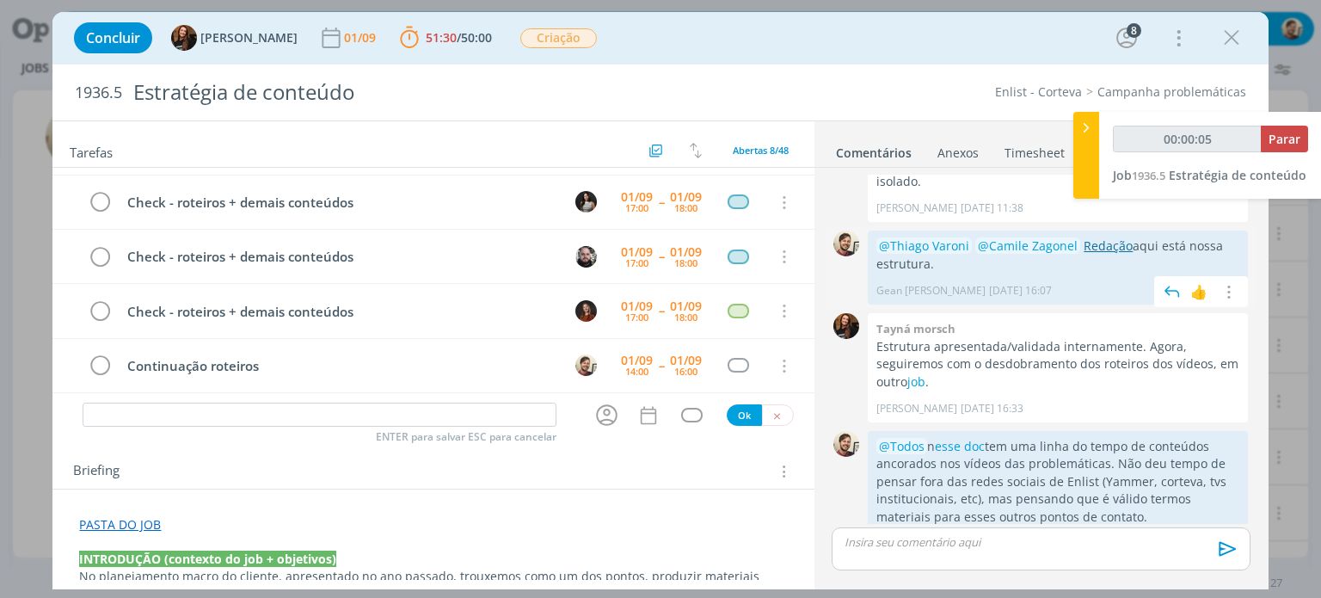
click at [1101, 237] on link "Redação" at bounding box center [1108, 245] width 49 height 16
type input "00:28:14"
